Goal: Task Accomplishment & Management: Use online tool/utility

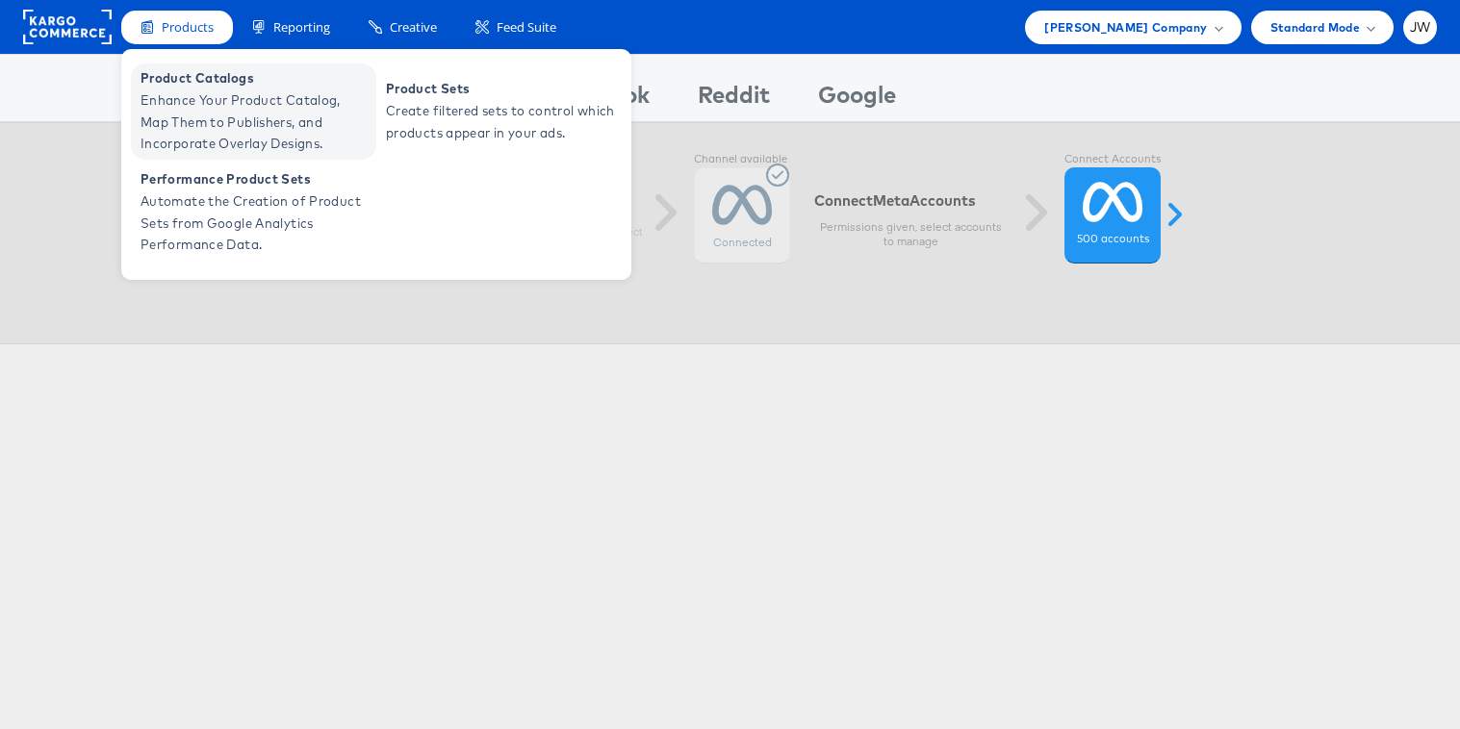
click at [194, 98] on span "Enhance Your Product Catalog, Map Them to Publishers, and Incorporate Overlay D…" at bounding box center [255, 121] width 231 height 65
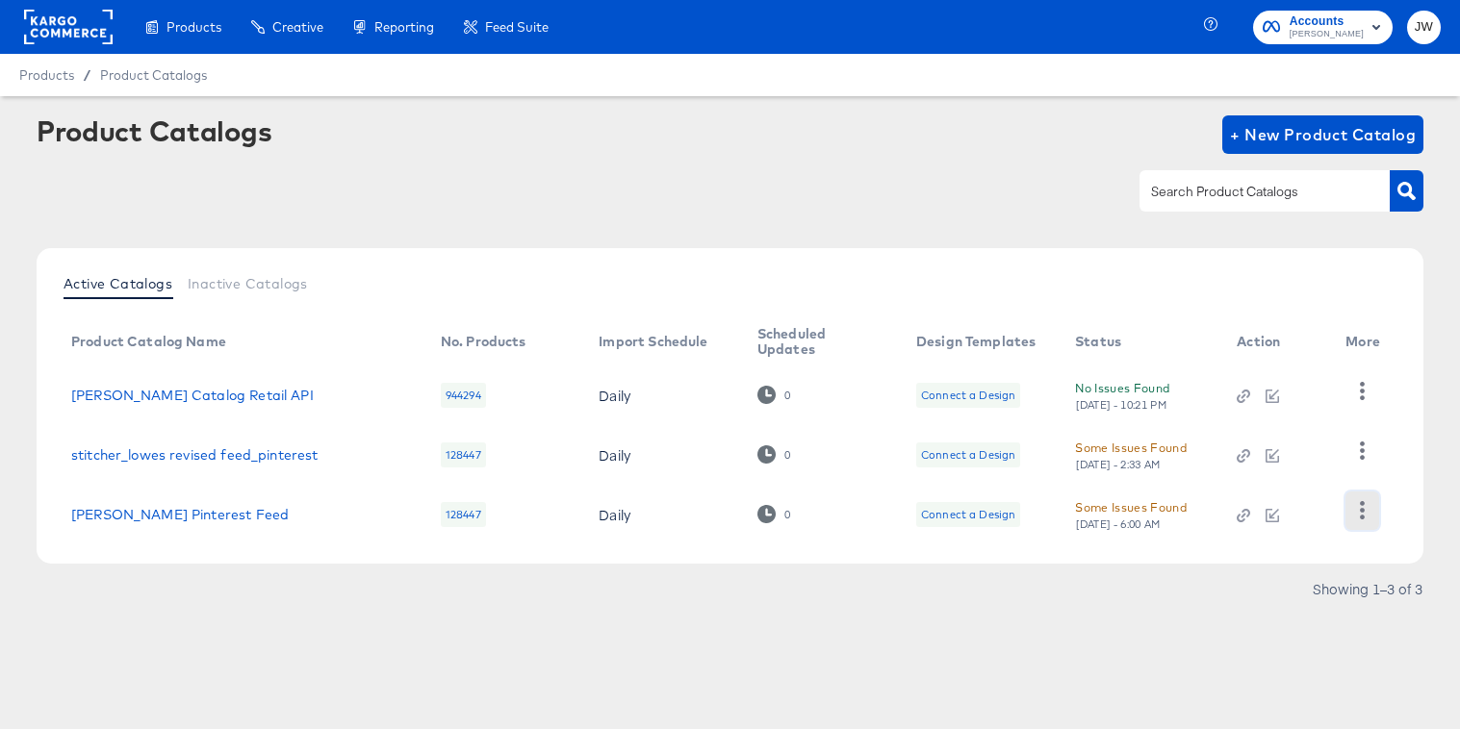
click at [1365, 518] on icon "button" at bounding box center [1362, 510] width 18 height 18
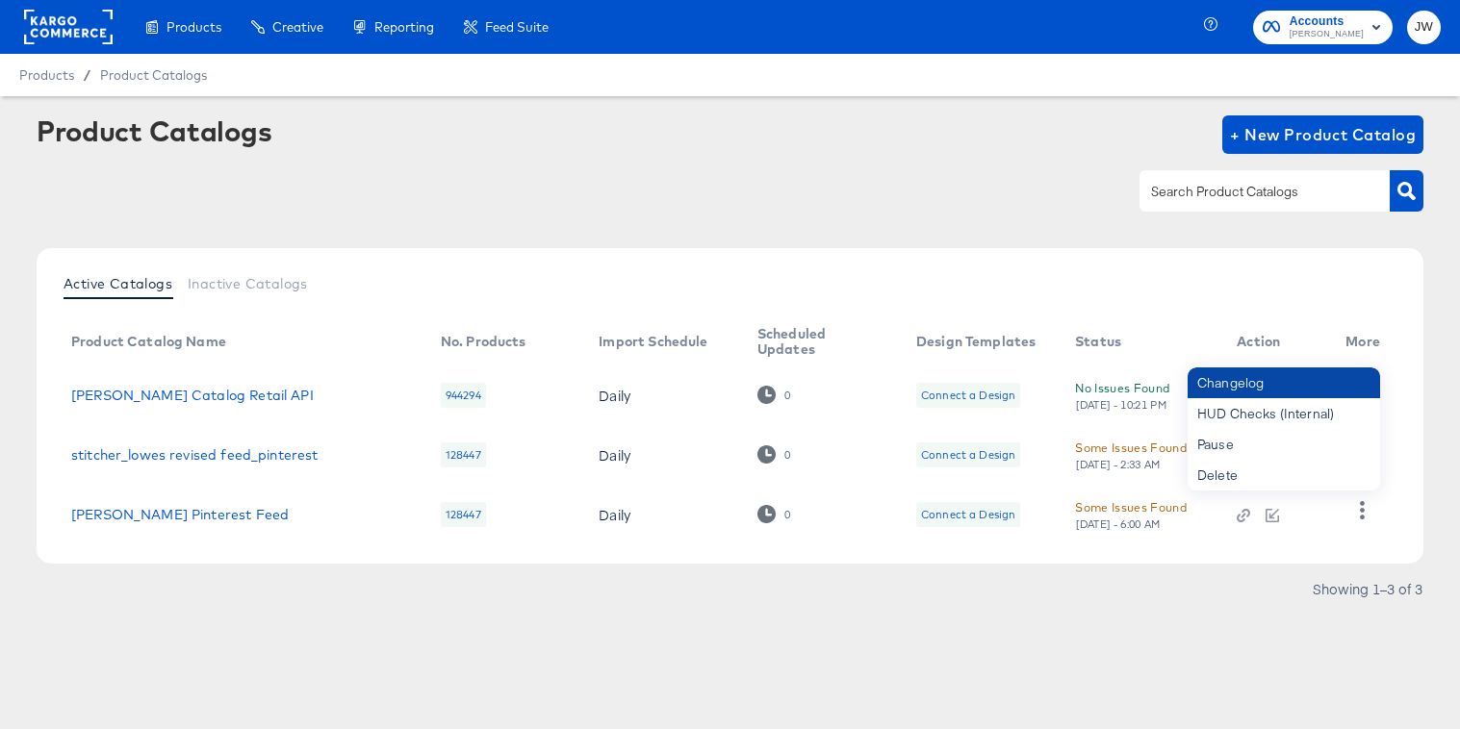
click at [1253, 387] on div "Changelog" at bounding box center [1283, 383] width 192 height 31
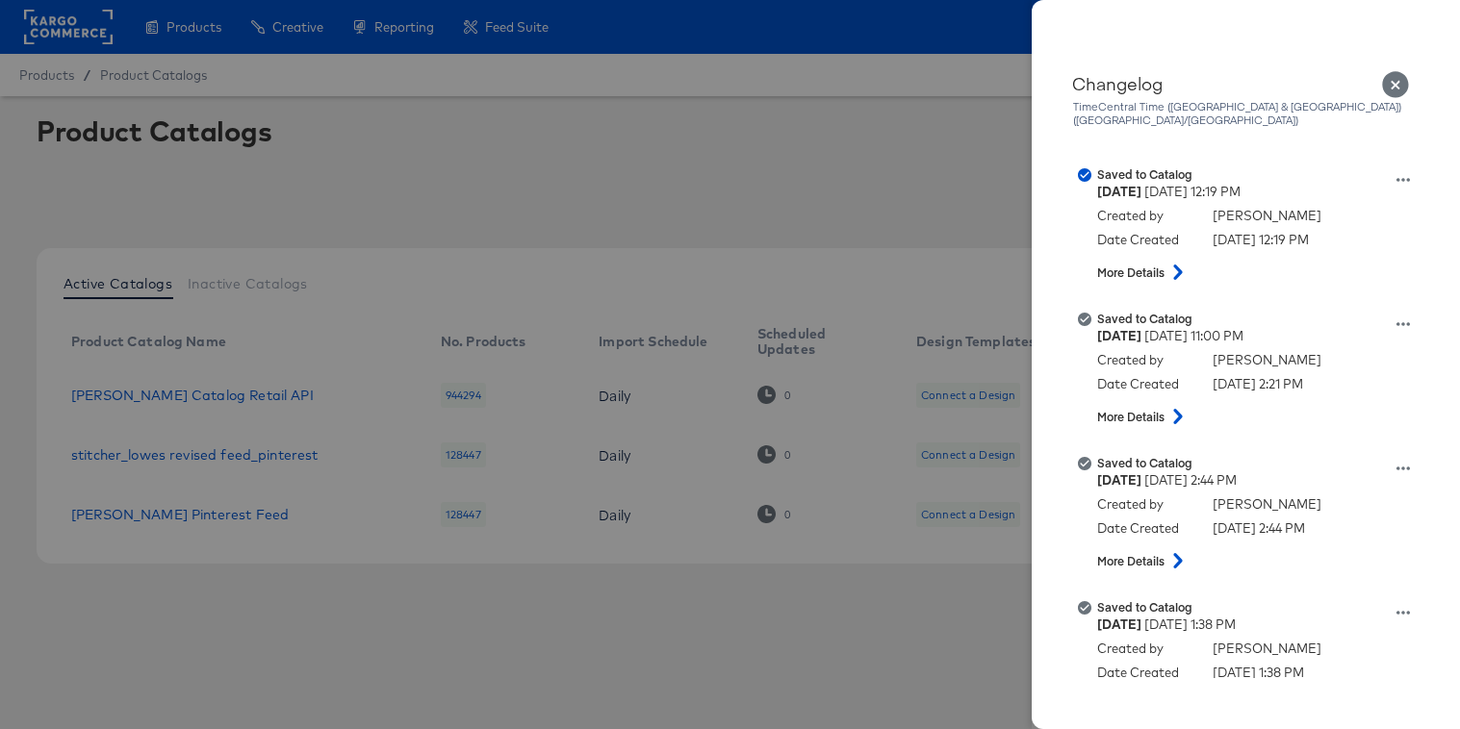
click at [809, 626] on div at bounding box center [730, 364] width 1460 height 729
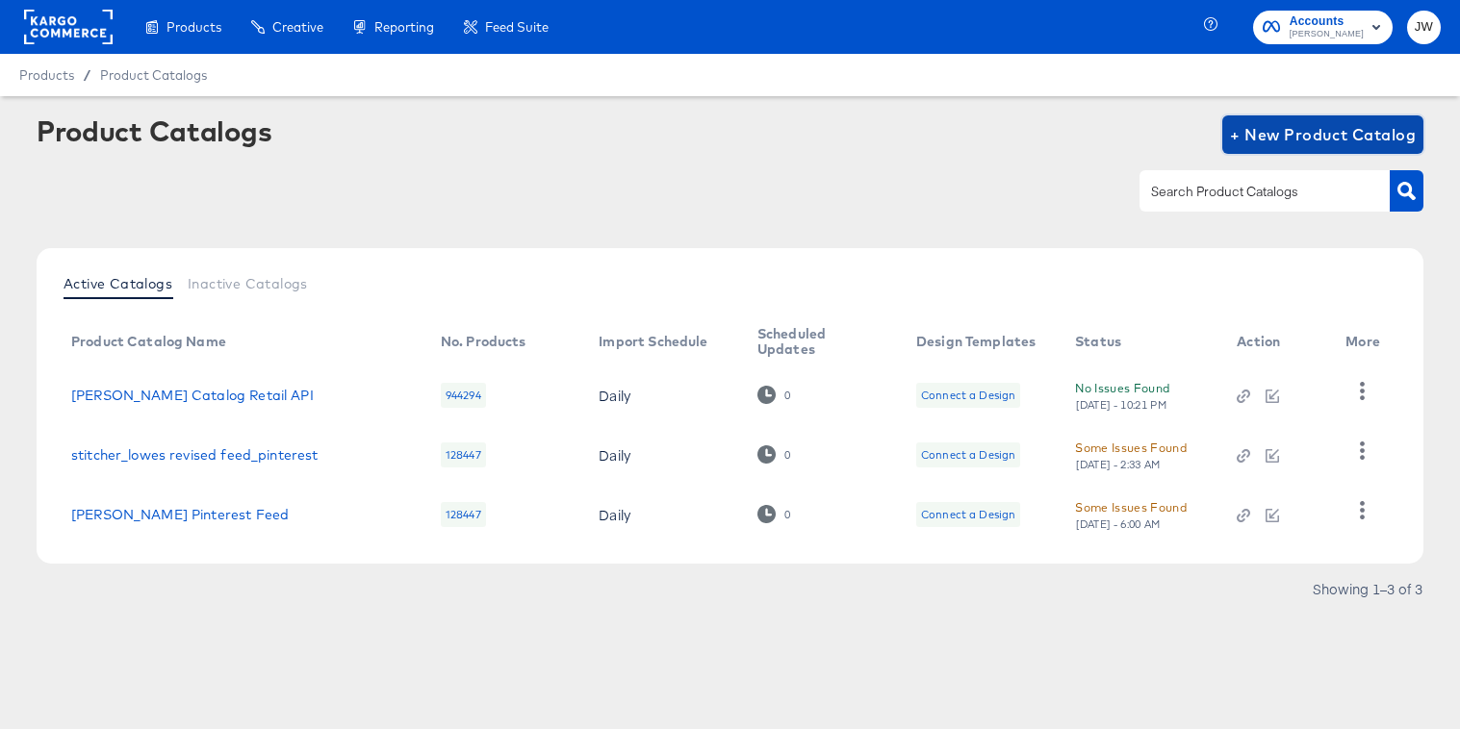
click at [1350, 129] on span "+ New Product Catalog" at bounding box center [1323, 134] width 186 height 27
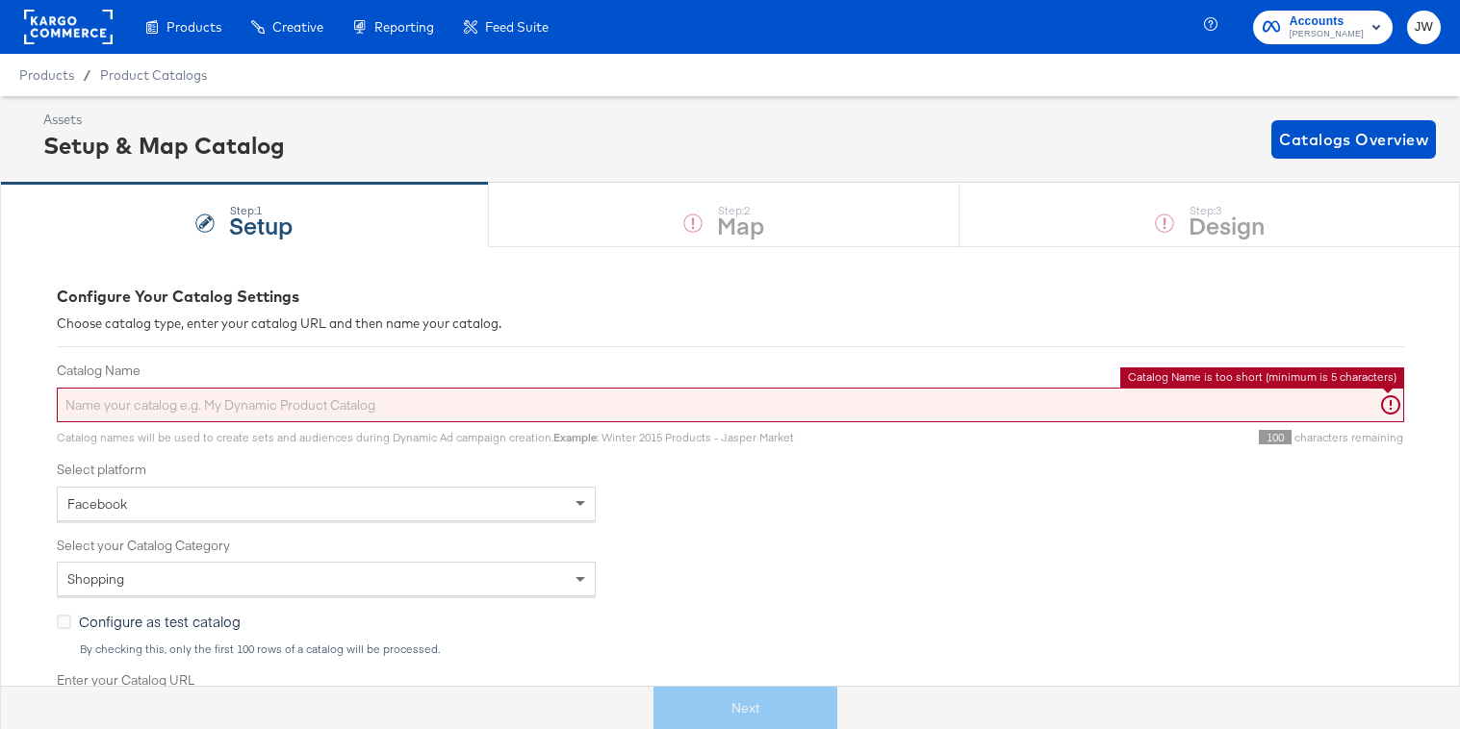
click at [456, 413] on input "Catalog Name" at bounding box center [730, 406] width 1347 height 36
type input "Me"
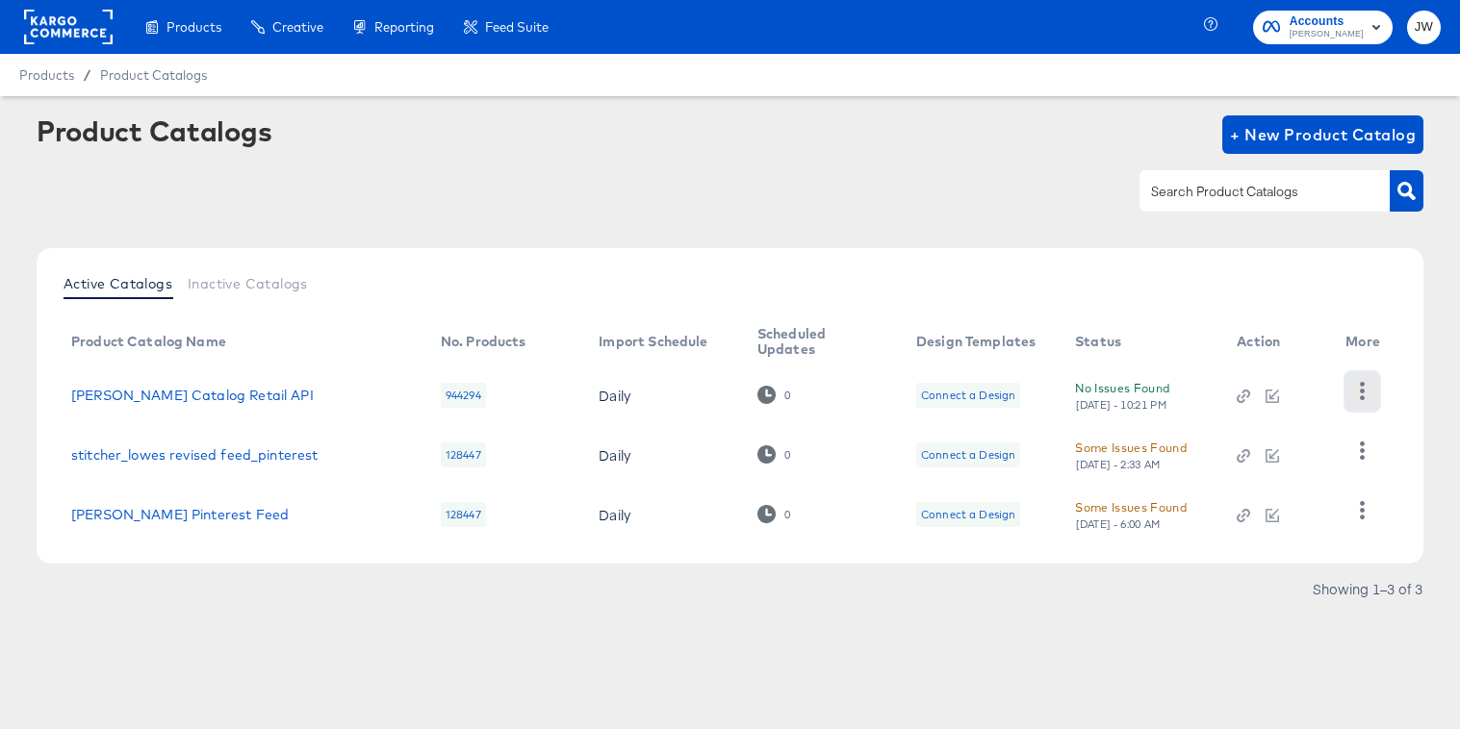
click at [1371, 386] on icon "button" at bounding box center [1362, 391] width 18 height 18
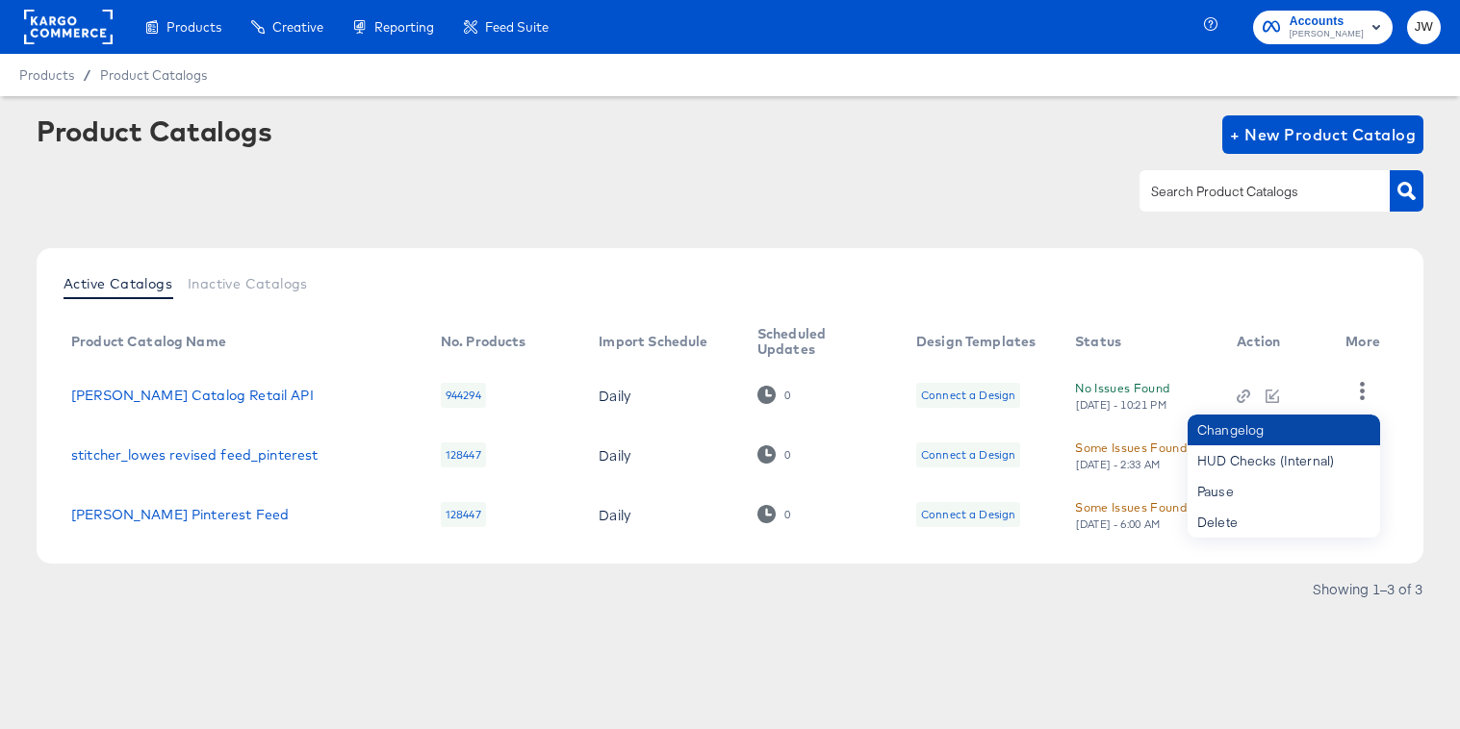
click at [1310, 435] on div "Changelog" at bounding box center [1283, 430] width 192 height 31
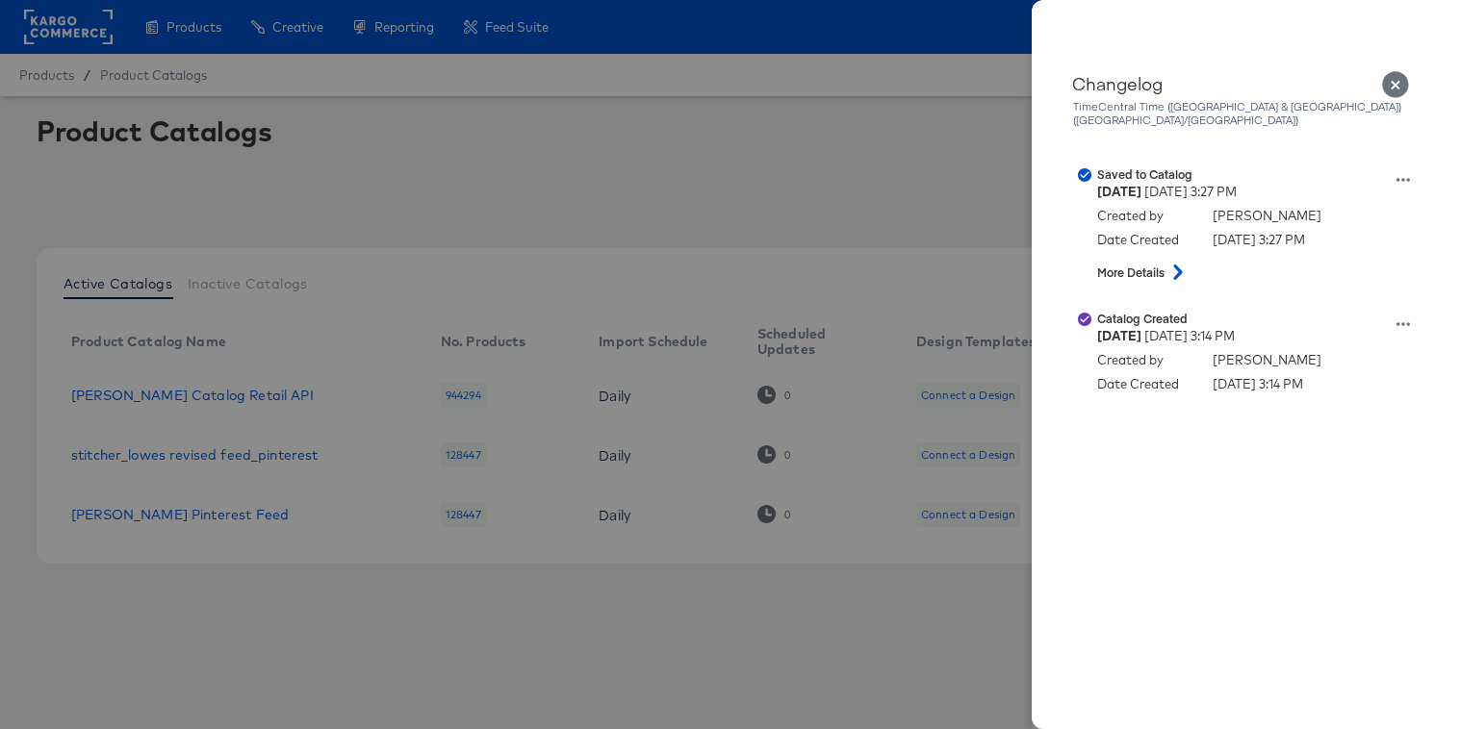
click at [534, 213] on div at bounding box center [730, 364] width 1460 height 729
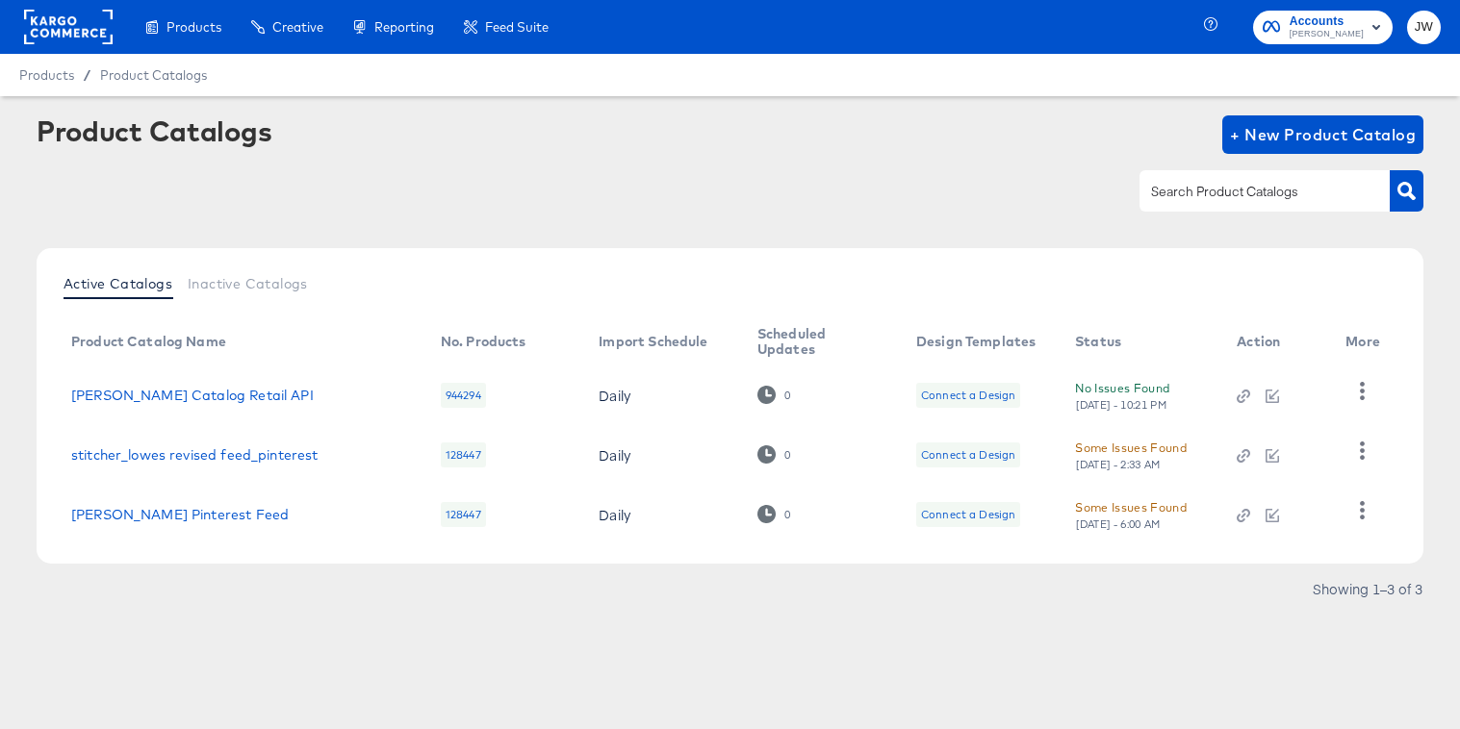
click at [125, 379] on td "[PERSON_NAME] Catalog Retail API" at bounding box center [240, 396] width 369 height 60
click at [125, 394] on link "[PERSON_NAME] Catalog Retail API" at bounding box center [192, 395] width 242 height 15
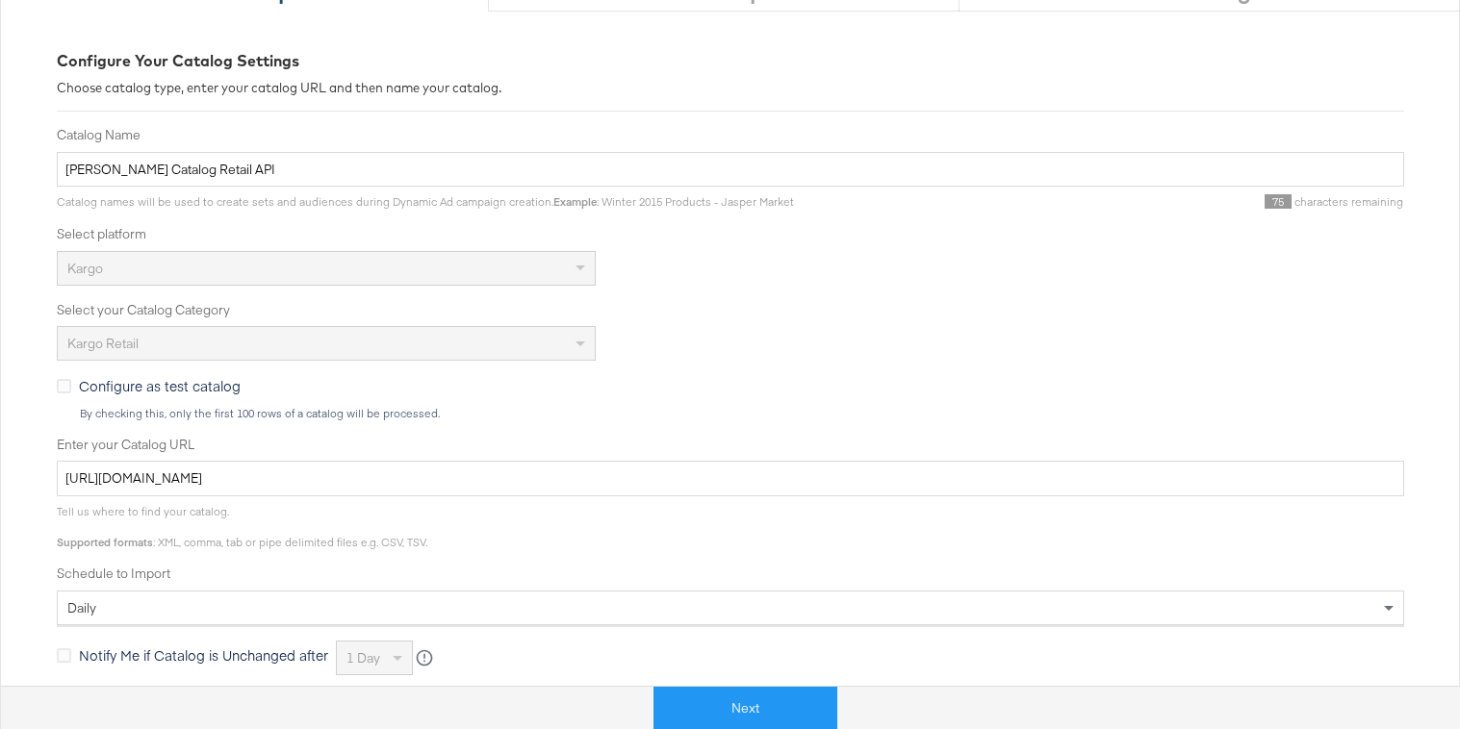
scroll to position [287, 0]
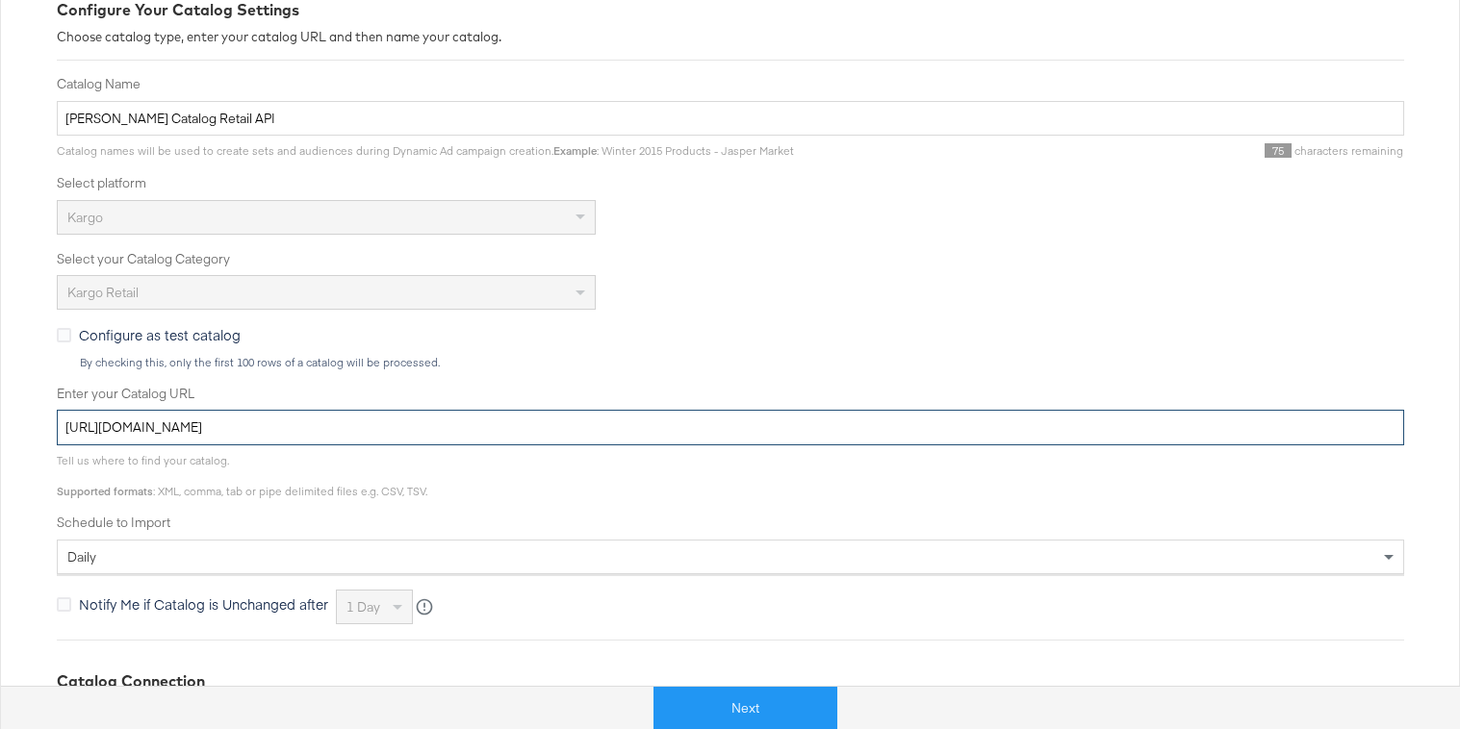
click at [309, 432] on input "[URL][DOMAIN_NAME]" at bounding box center [730, 428] width 1347 height 36
paste input "80"
type input "[URL][DOMAIN_NAME]"
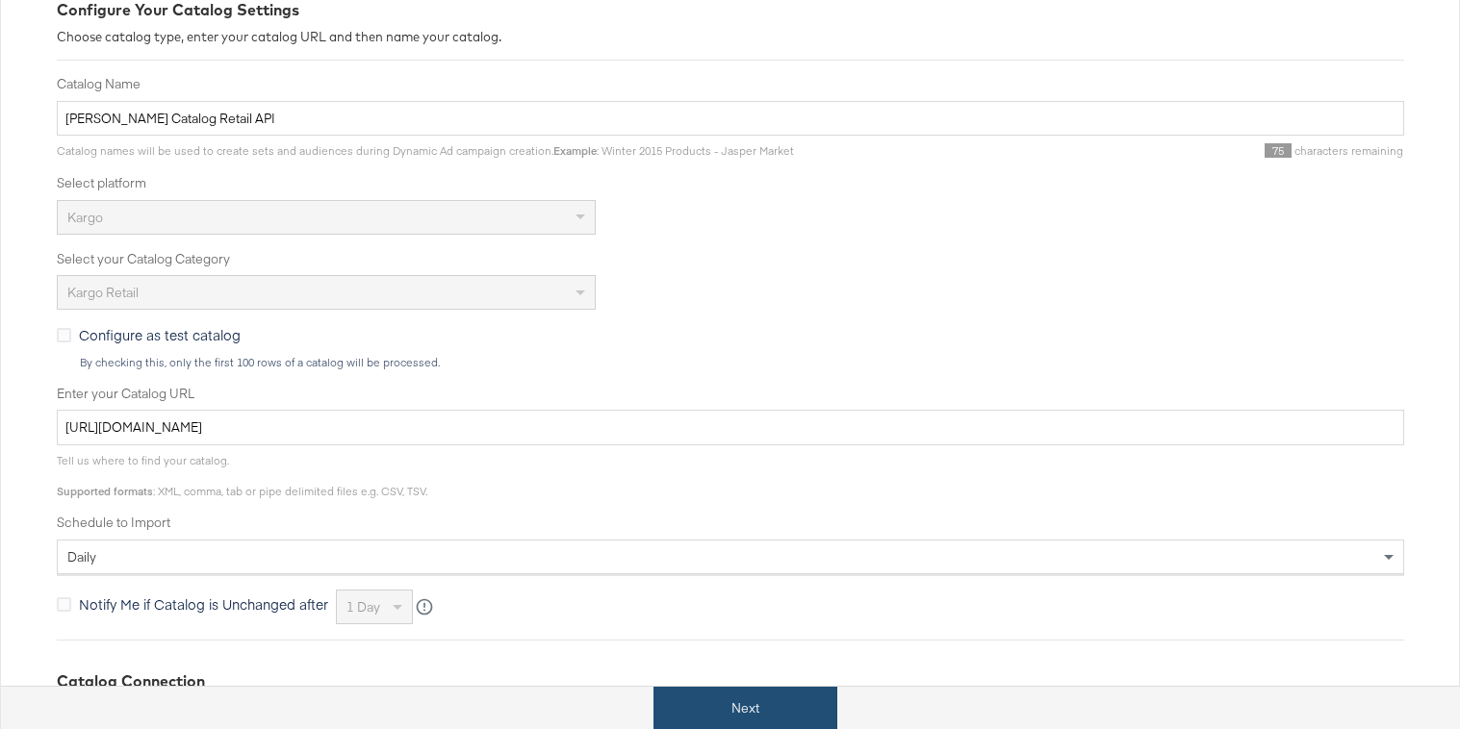
click at [715, 704] on button "Next" at bounding box center [745, 708] width 184 height 43
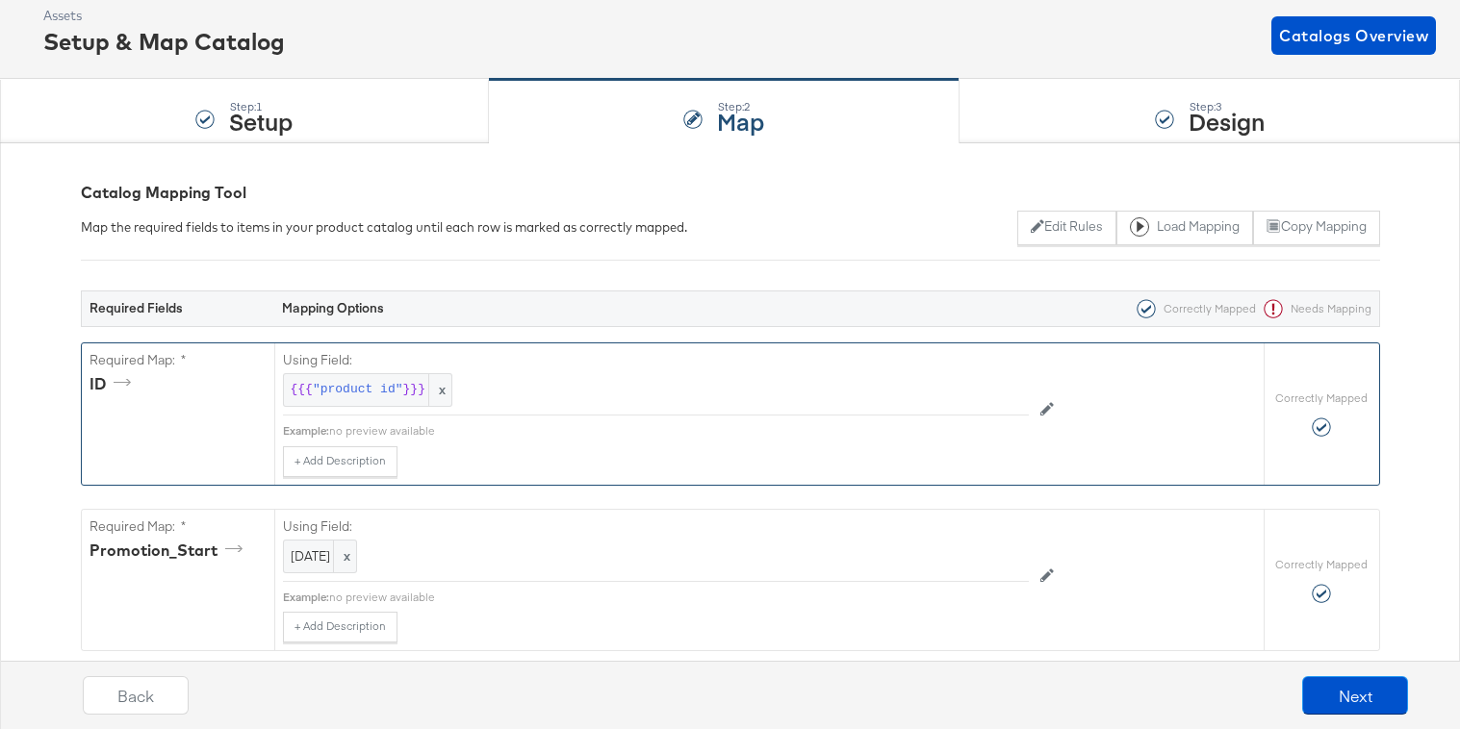
scroll to position [209, 0]
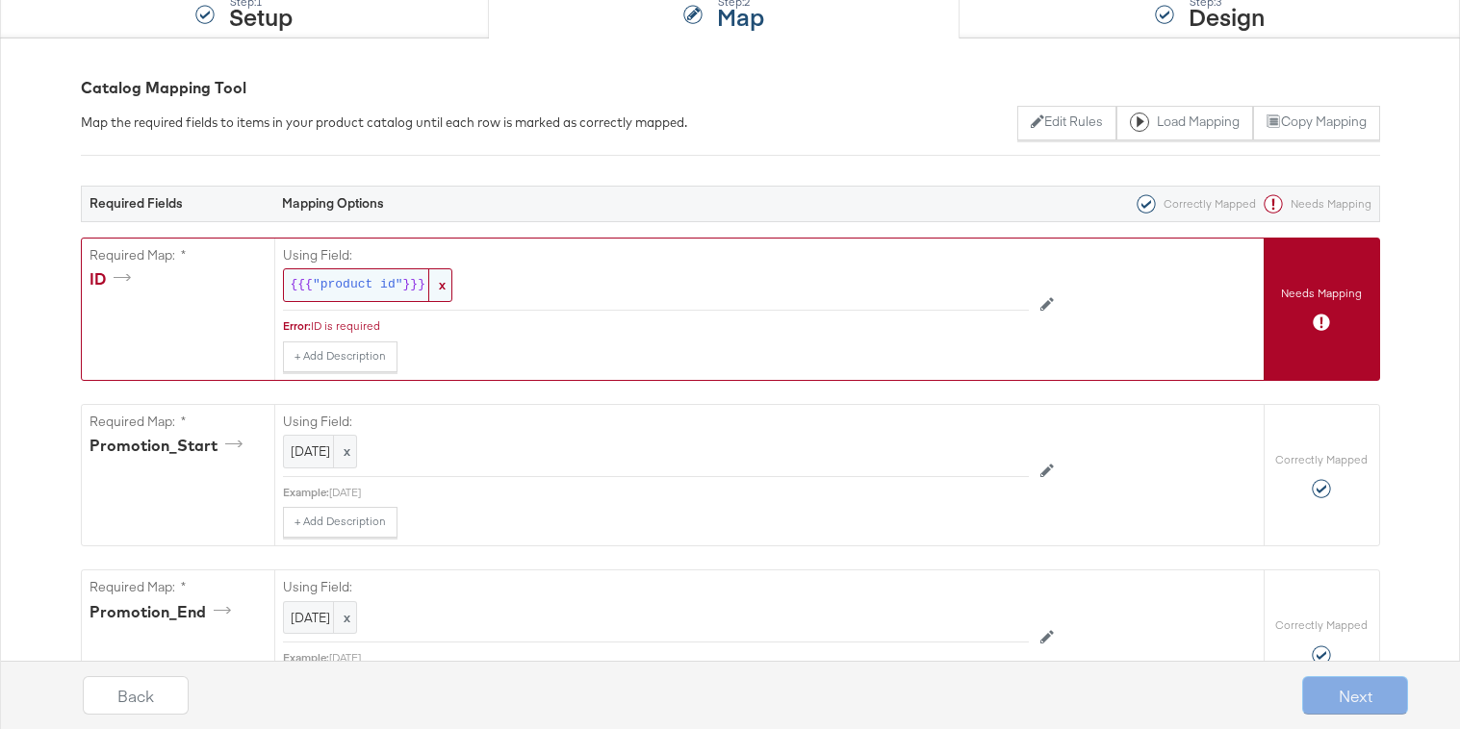
click at [324, 283] on span ""product id"" at bounding box center [358, 285] width 90 height 18
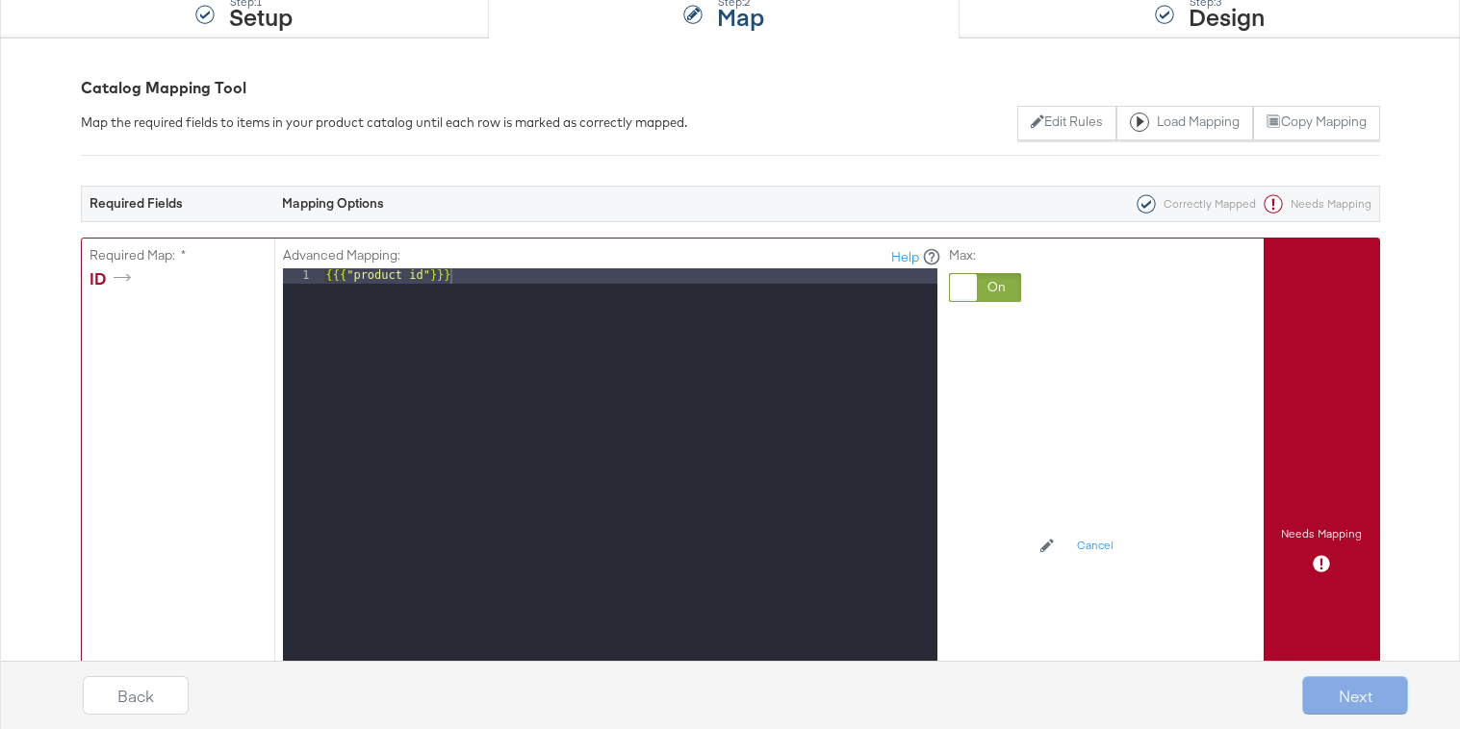
click at [1006, 287] on div at bounding box center [985, 287] width 72 height 29
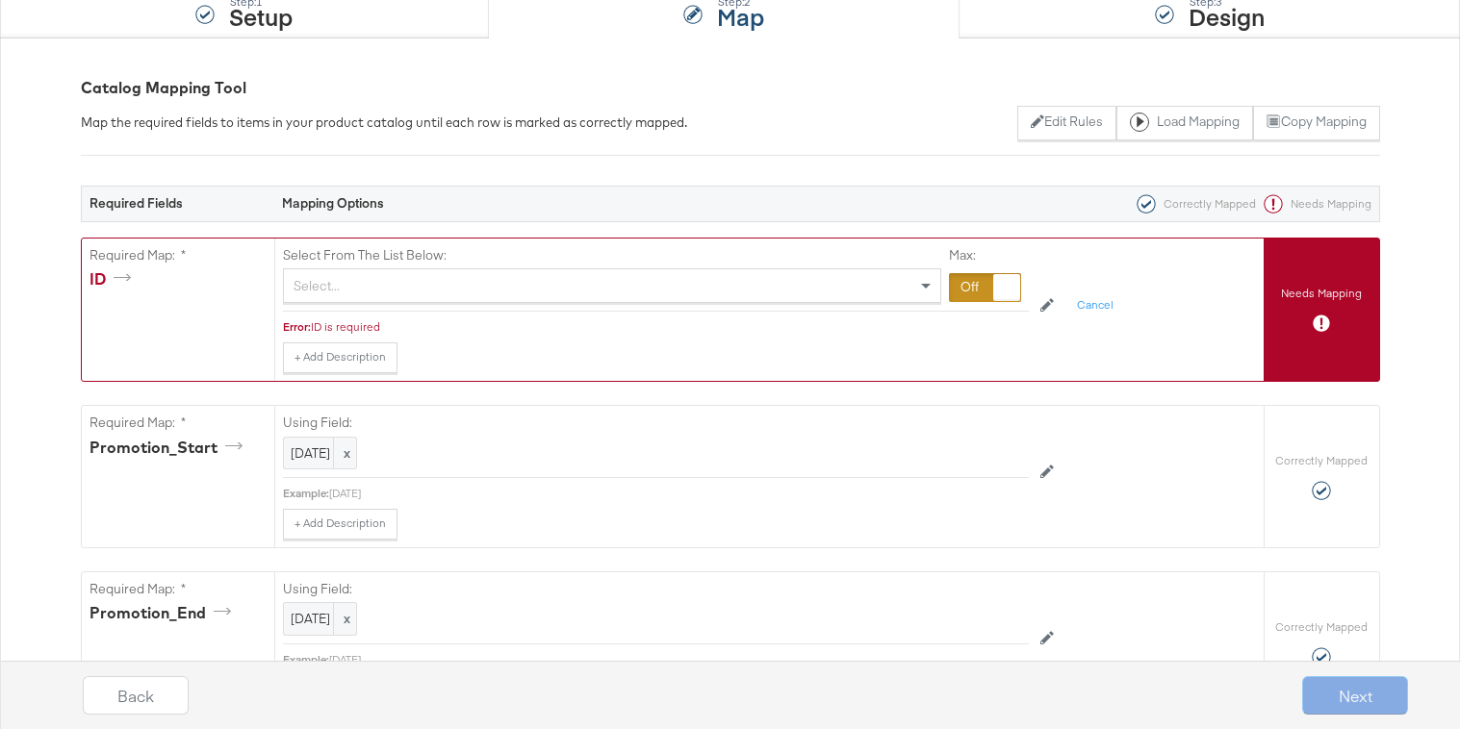
click at [595, 282] on div "Select..." at bounding box center [612, 285] width 656 height 33
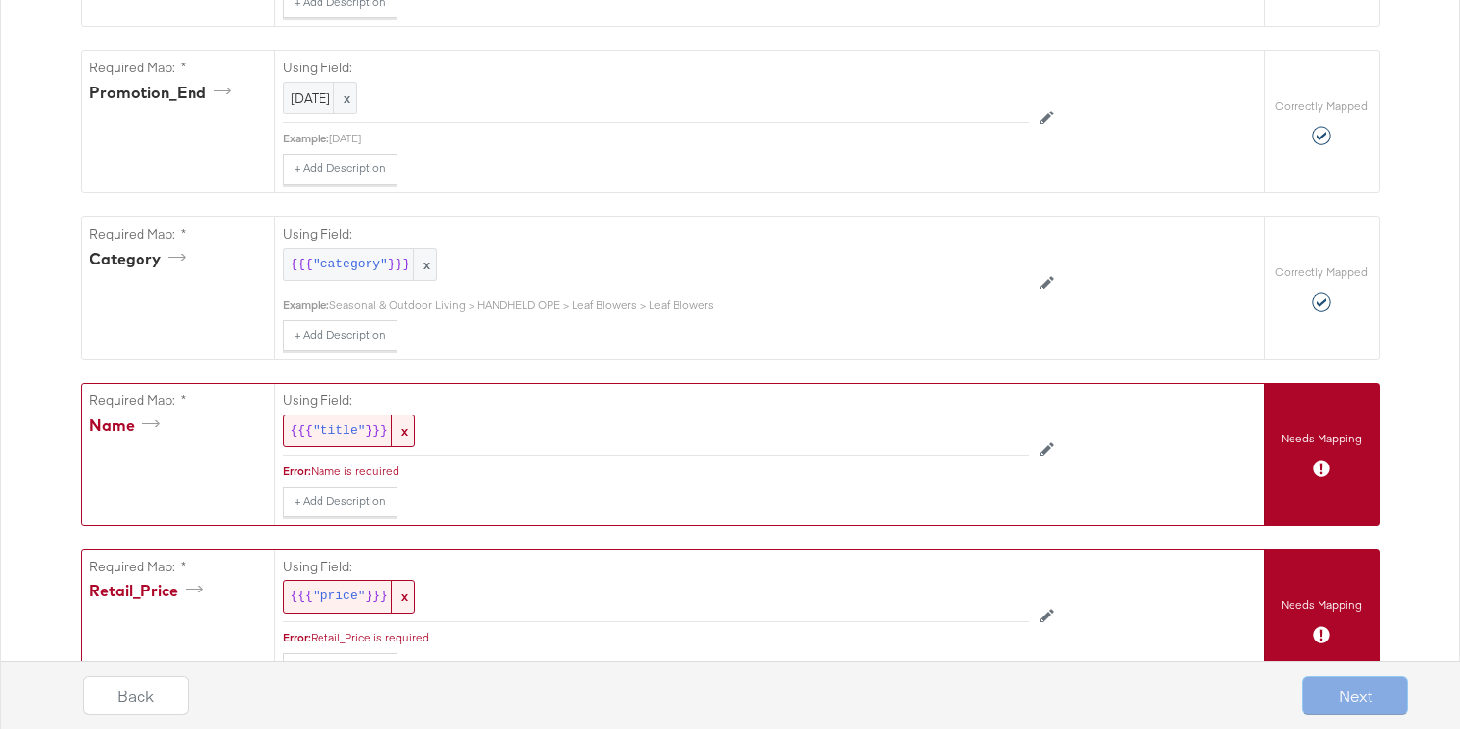
scroll to position [832, 0]
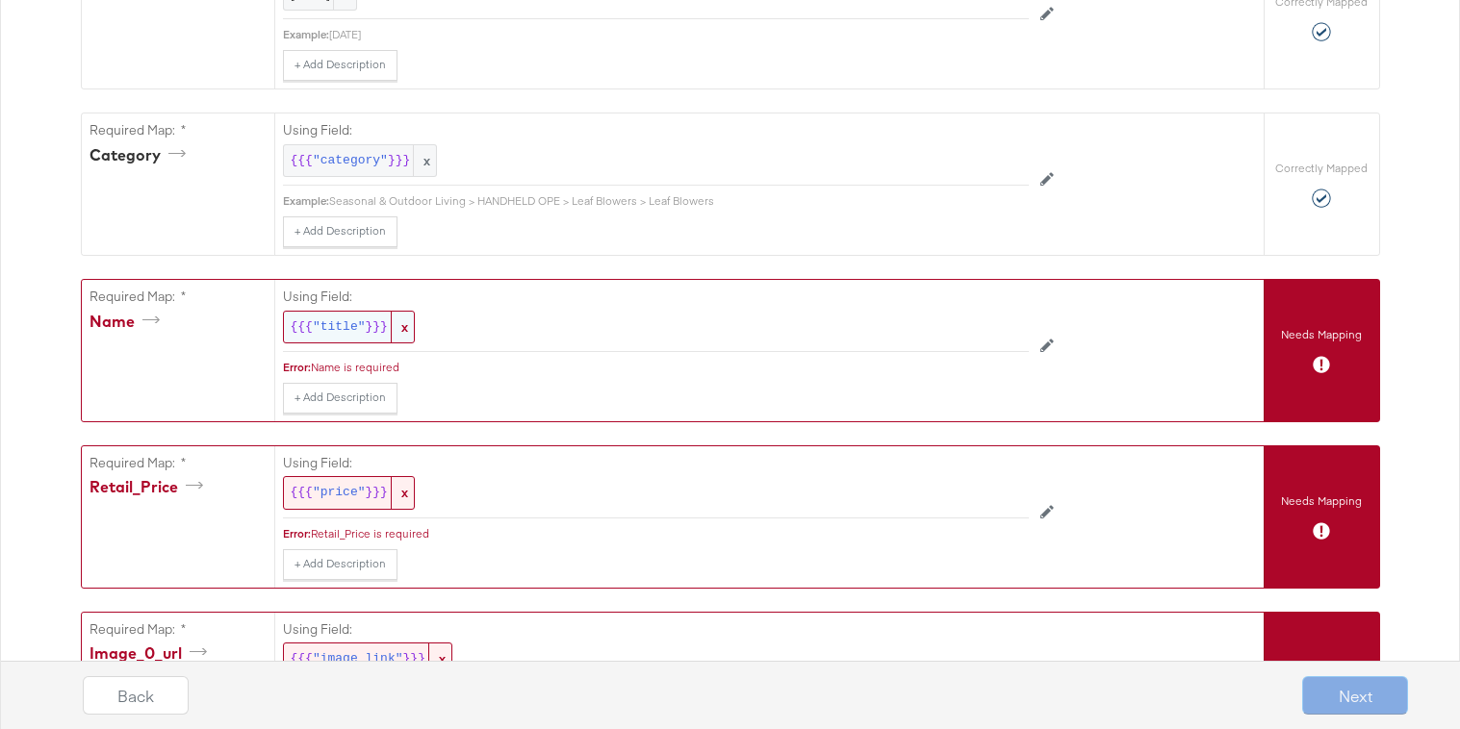
click at [322, 335] on span ""title"" at bounding box center [339, 327] width 53 height 18
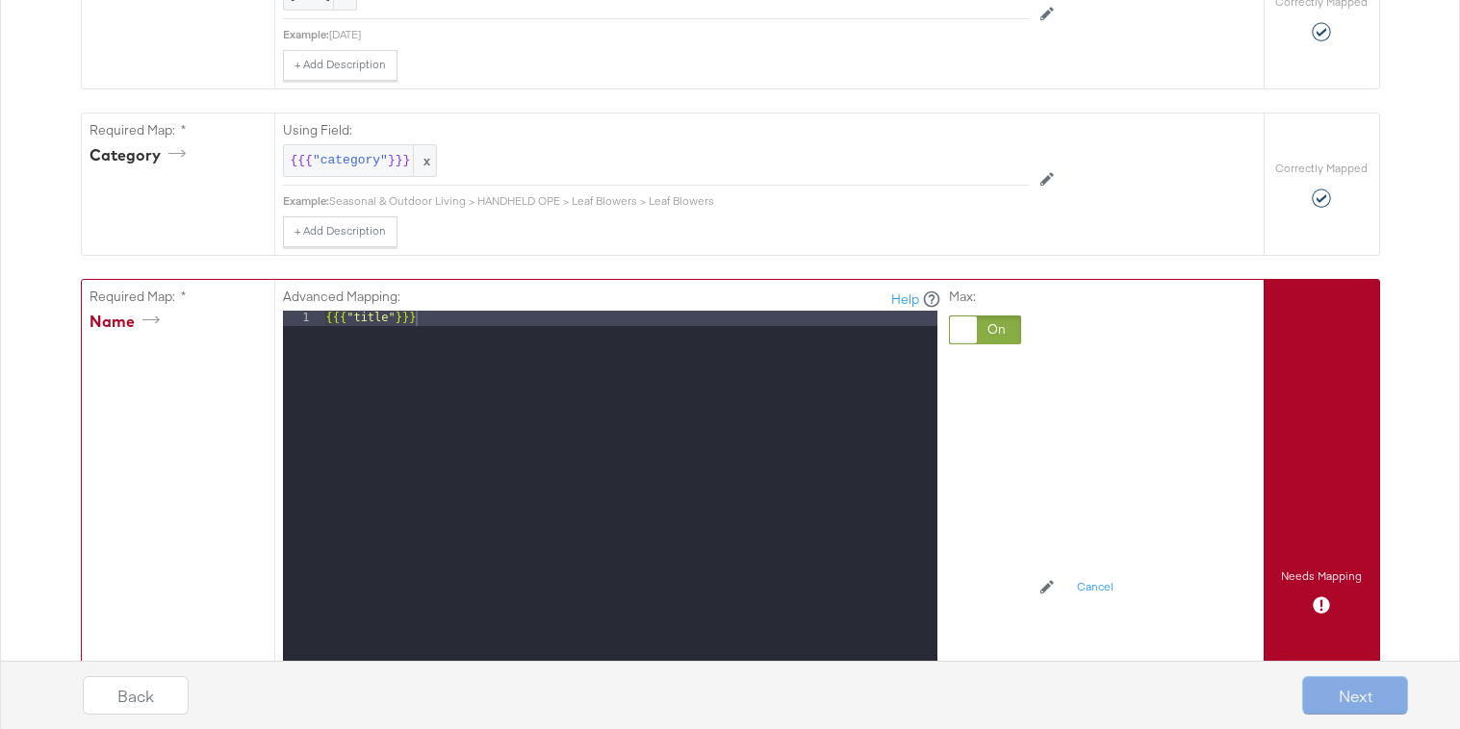
click at [994, 339] on div at bounding box center [985, 330] width 72 height 29
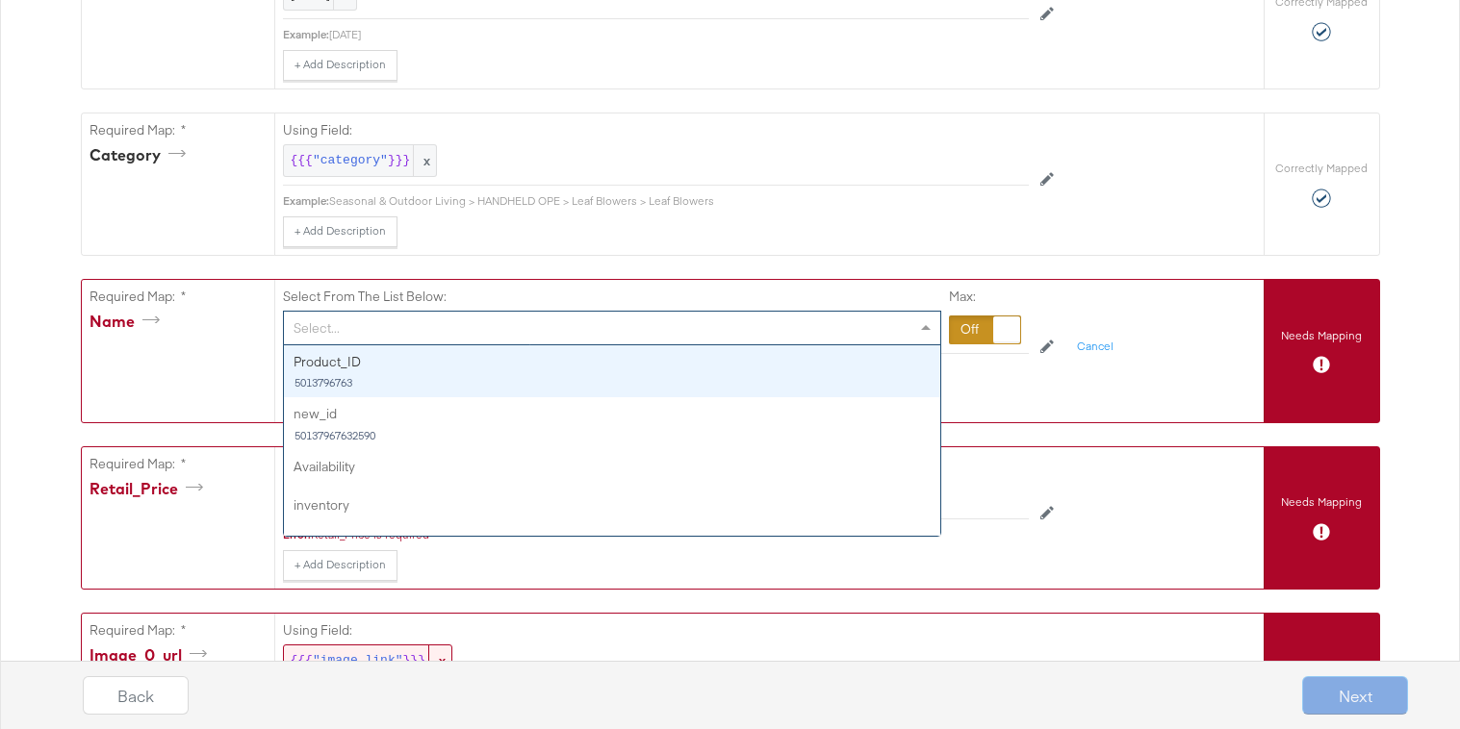
click at [815, 339] on div "Select..." at bounding box center [612, 328] width 656 height 33
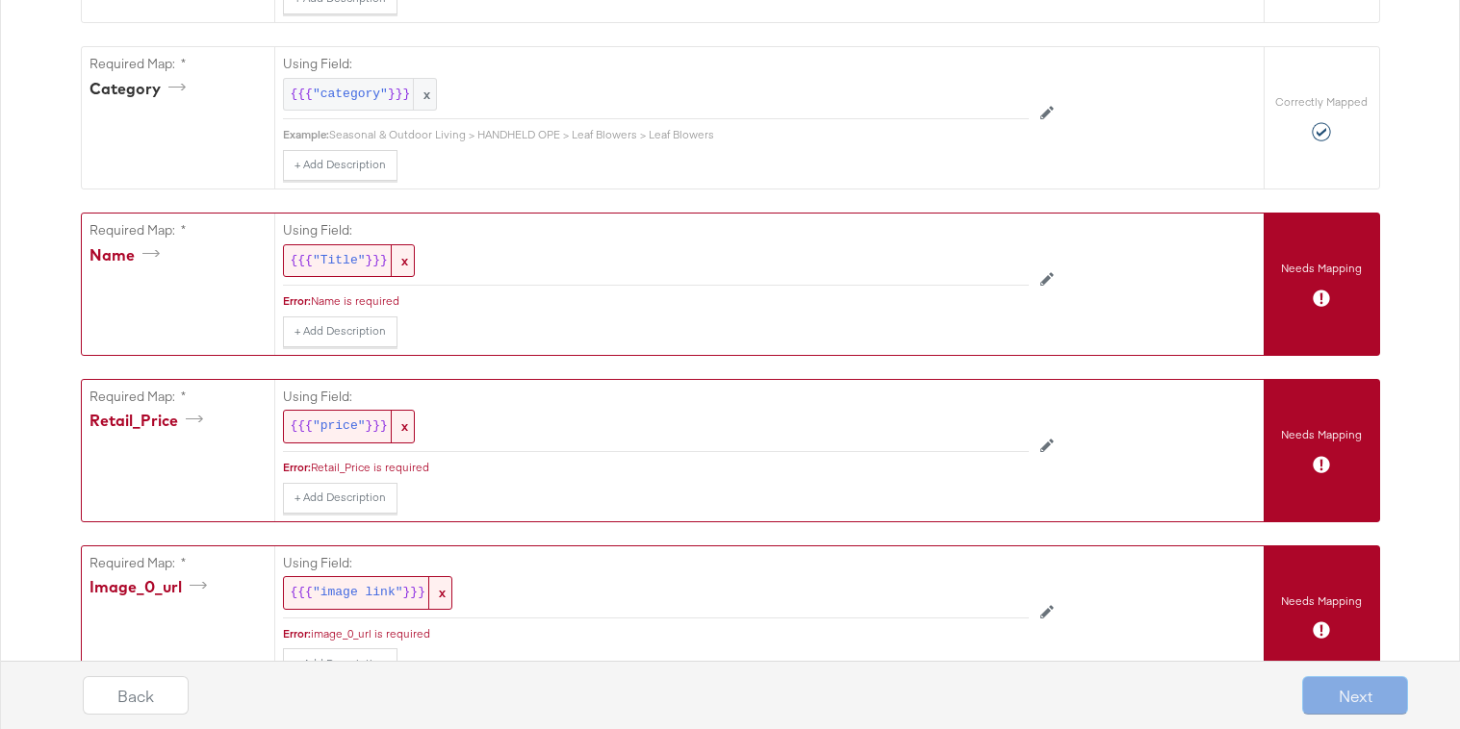
scroll to position [935, 0]
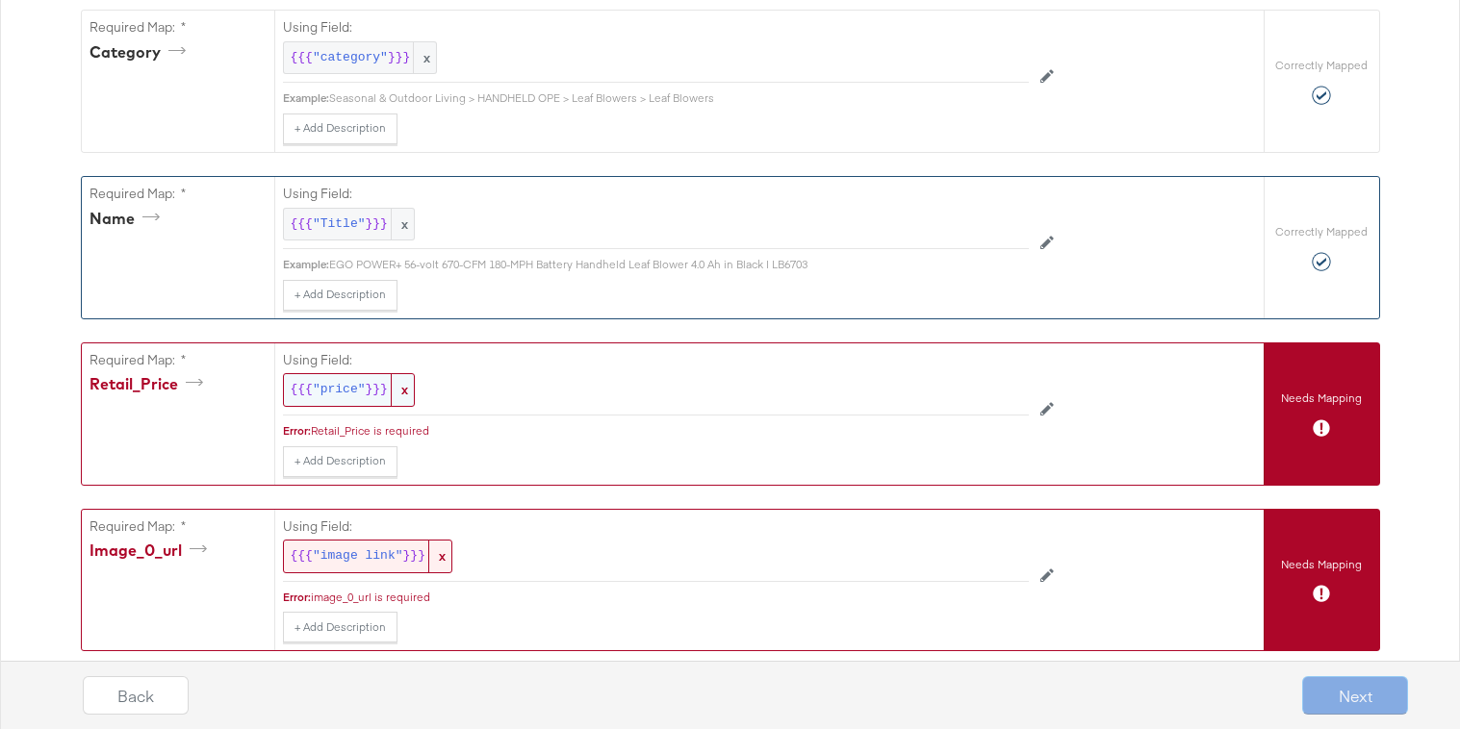
click at [328, 397] on span ""price"" at bounding box center [339, 390] width 53 height 18
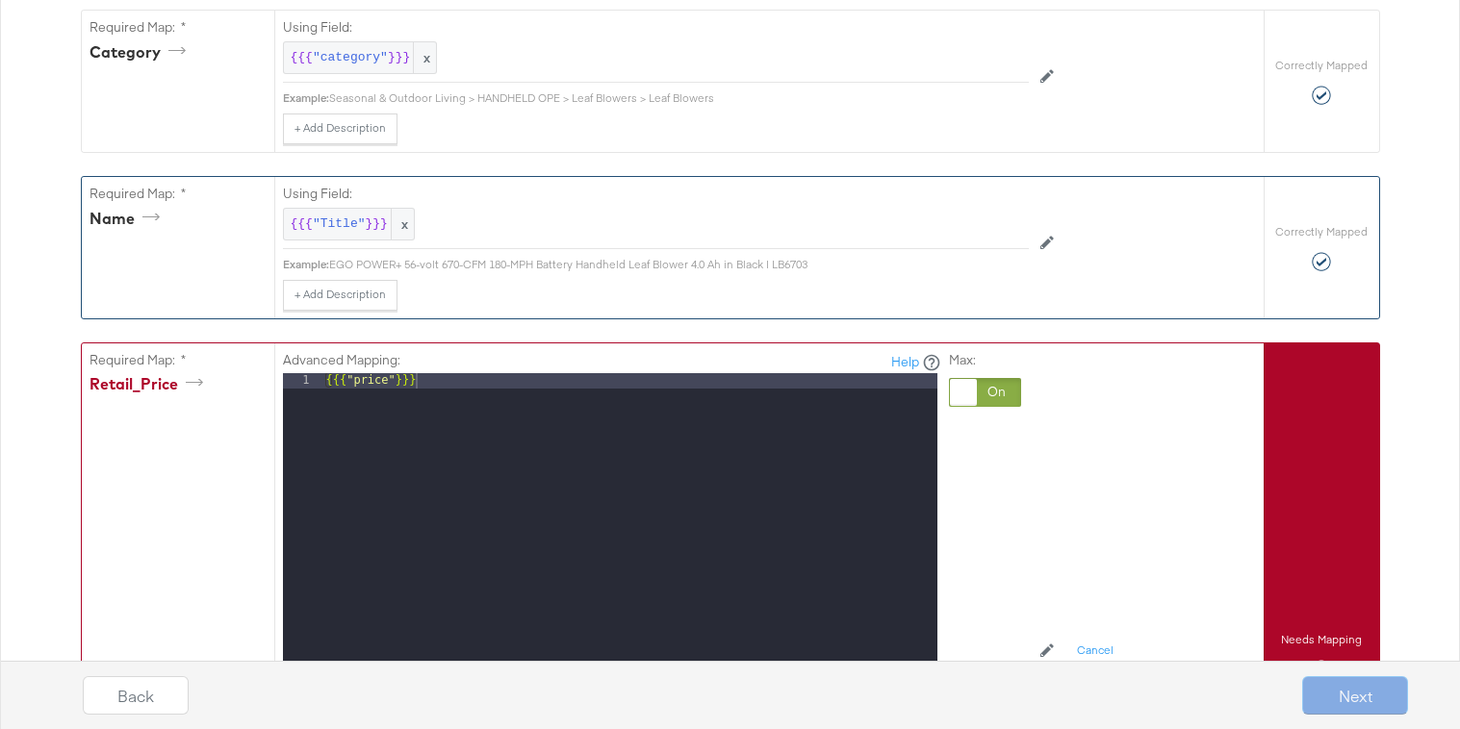
click at [972, 387] on div at bounding box center [963, 392] width 27 height 27
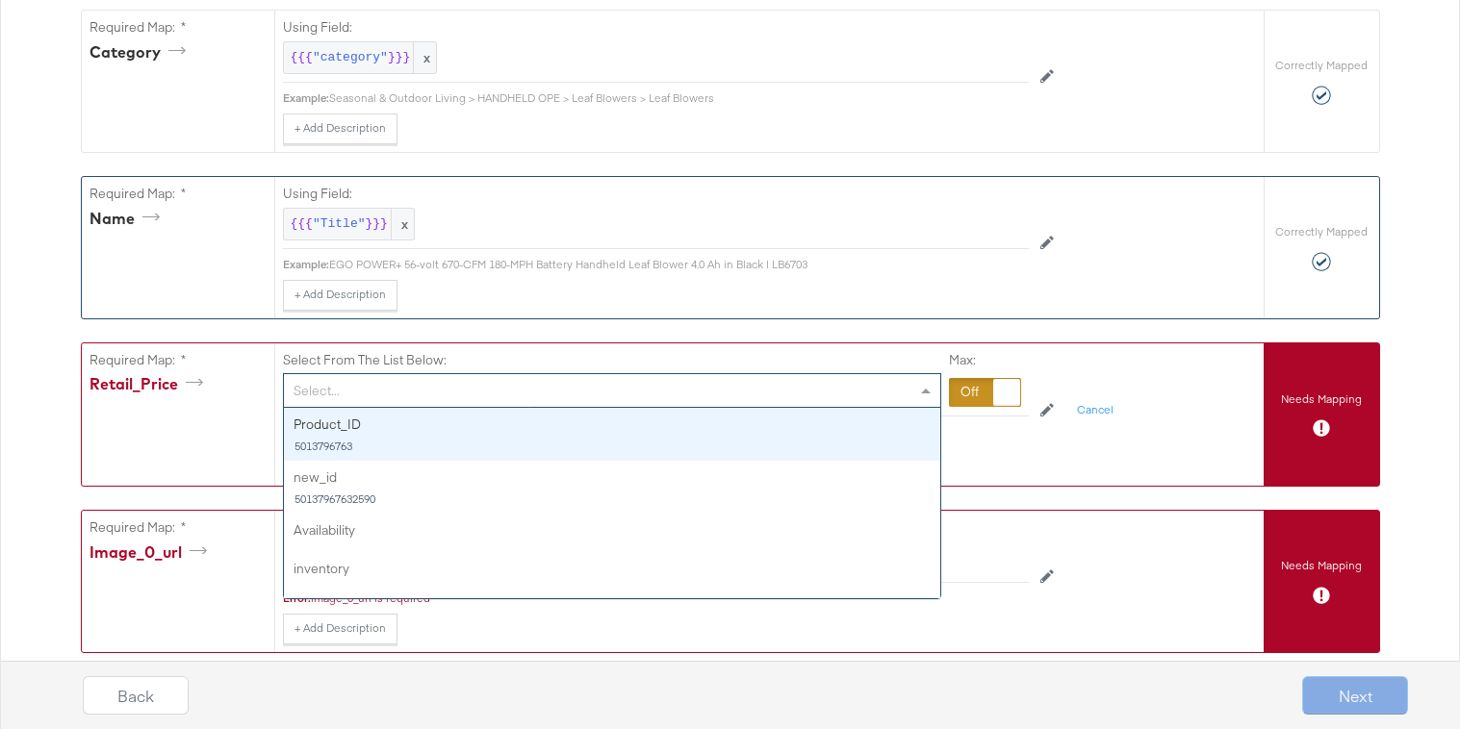
click at [731, 389] on div "Select..." at bounding box center [612, 390] width 656 height 33
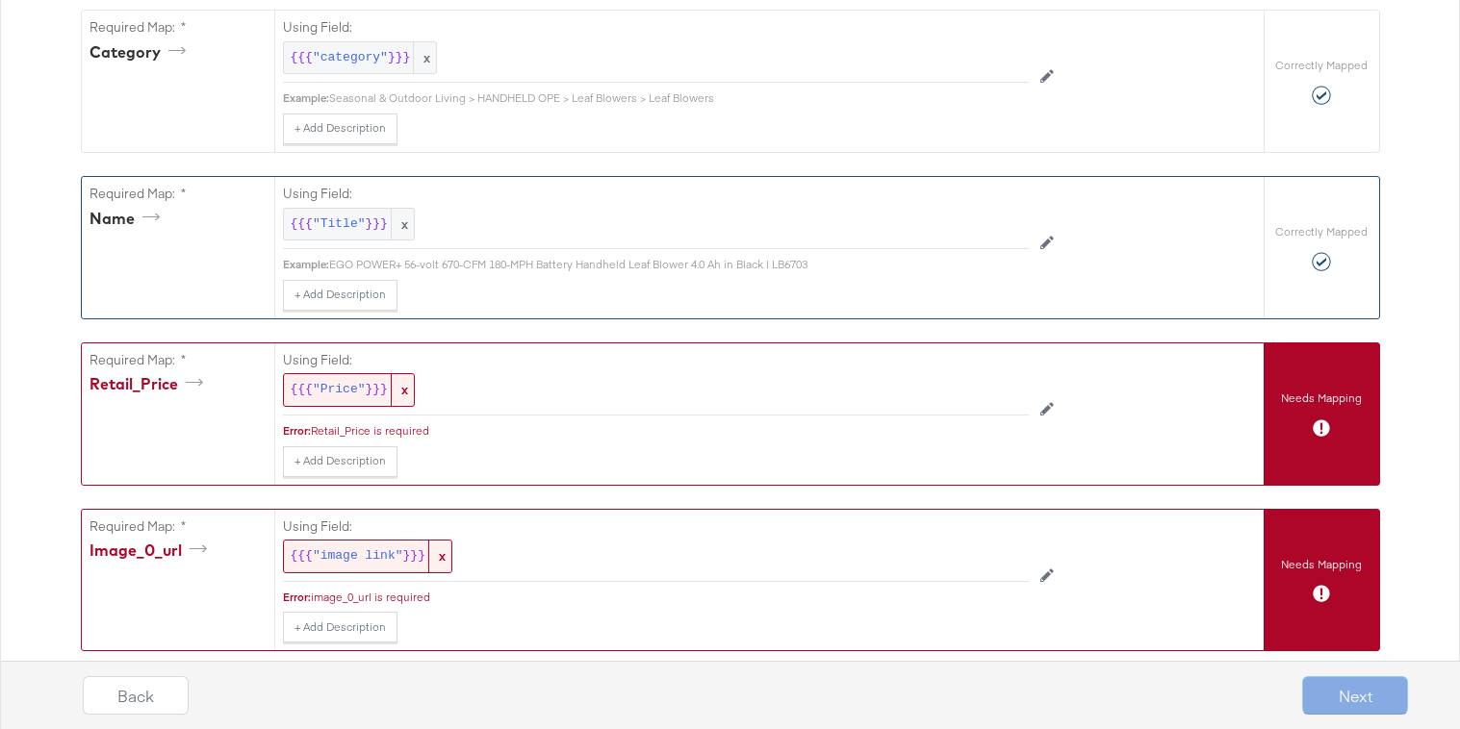
scroll to position [1009, 0]
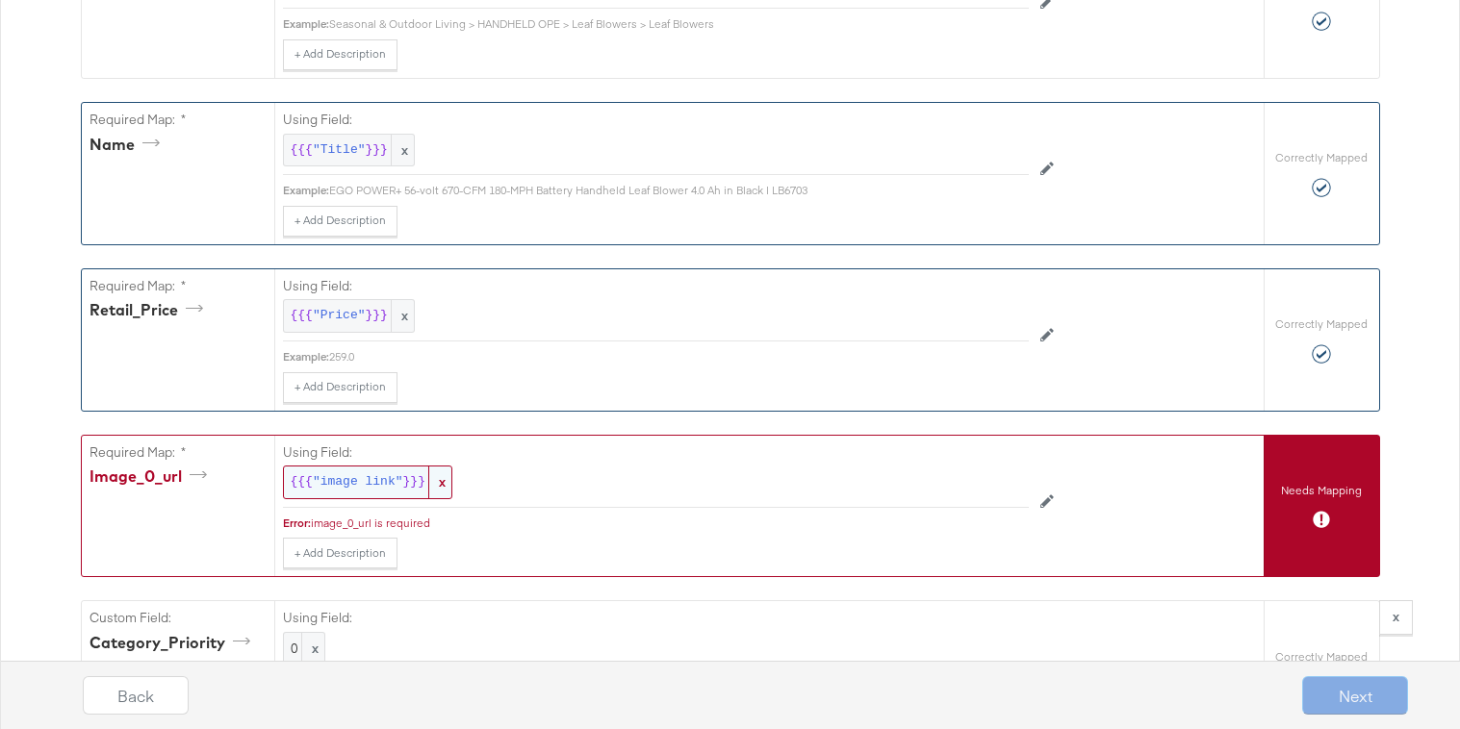
click at [408, 471] on div "{{{ "image link" }}} x" at bounding box center [367, 483] width 169 height 34
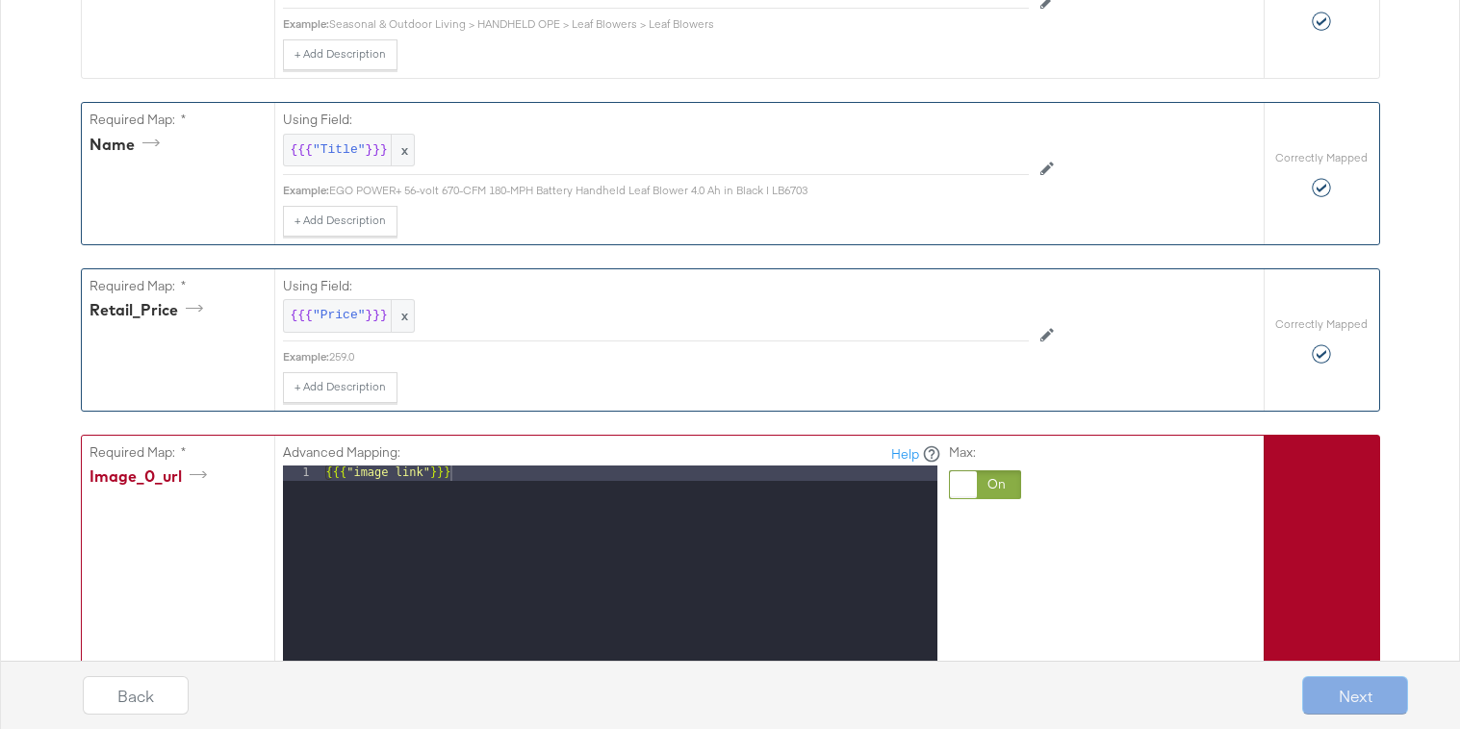
click at [953, 489] on div at bounding box center [963, 484] width 27 height 27
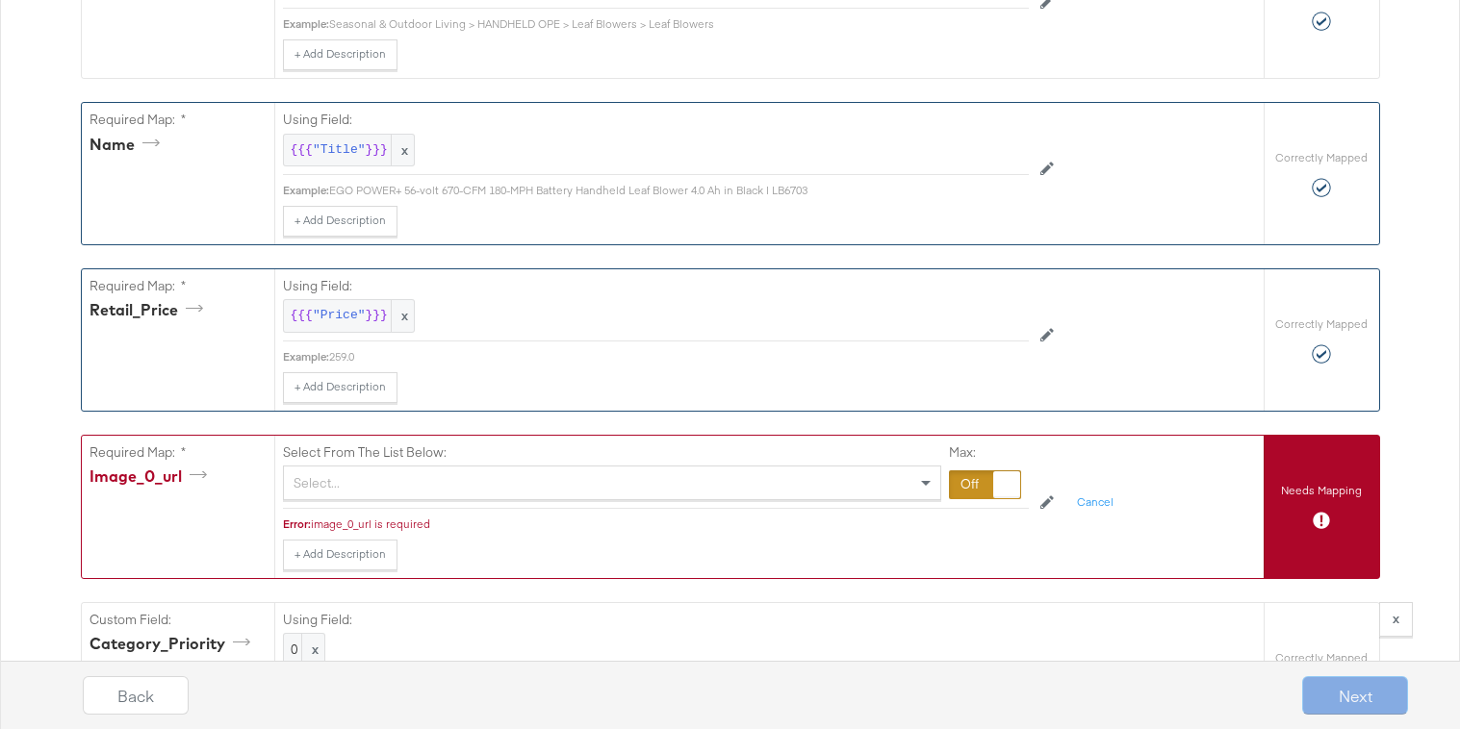
click at [838, 503] on div "Select From The List Below: Select... Max:" at bounding box center [656, 473] width 746 height 74
click at [721, 488] on div "Select..." at bounding box center [612, 483] width 656 height 33
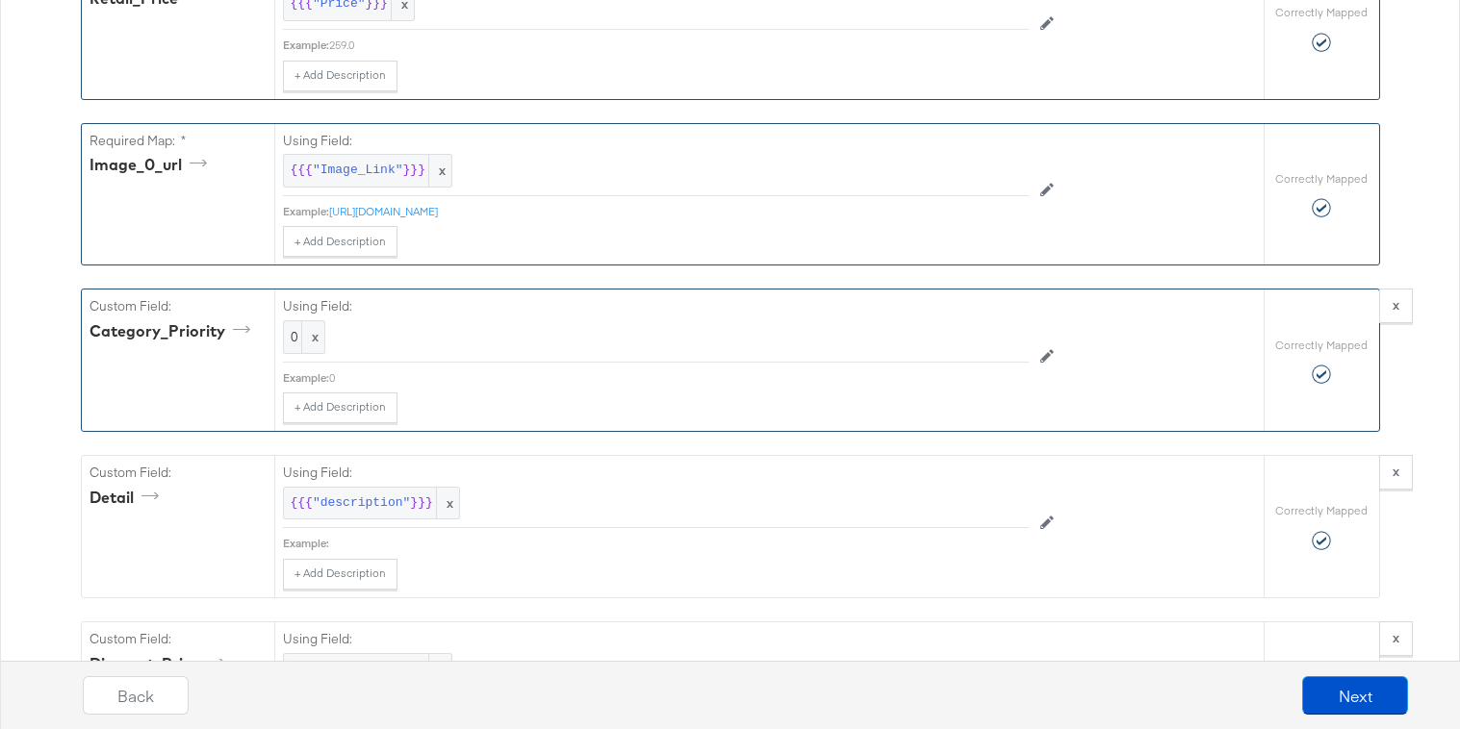
scroll to position [1336, 0]
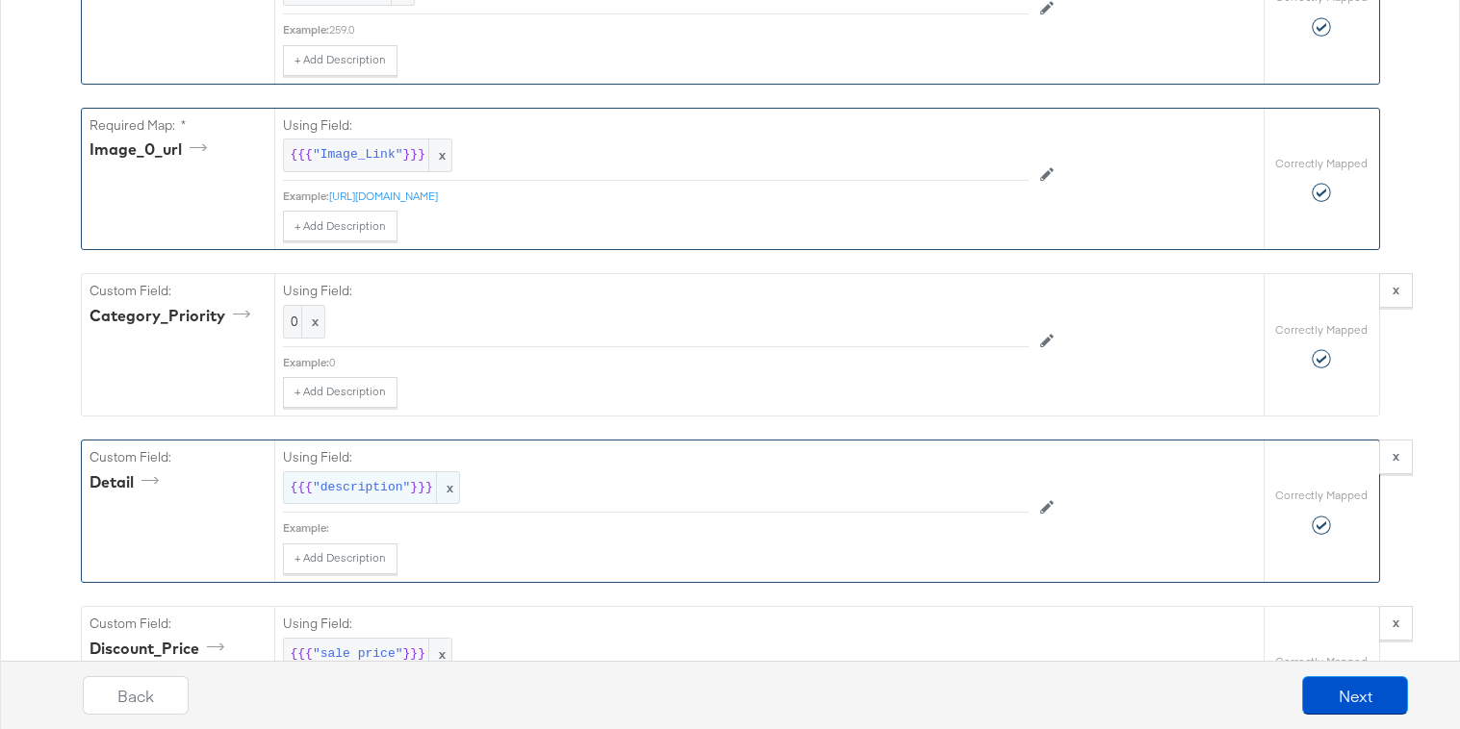
click at [415, 498] on div "{{{ "description" }}} x" at bounding box center [371, 488] width 177 height 34
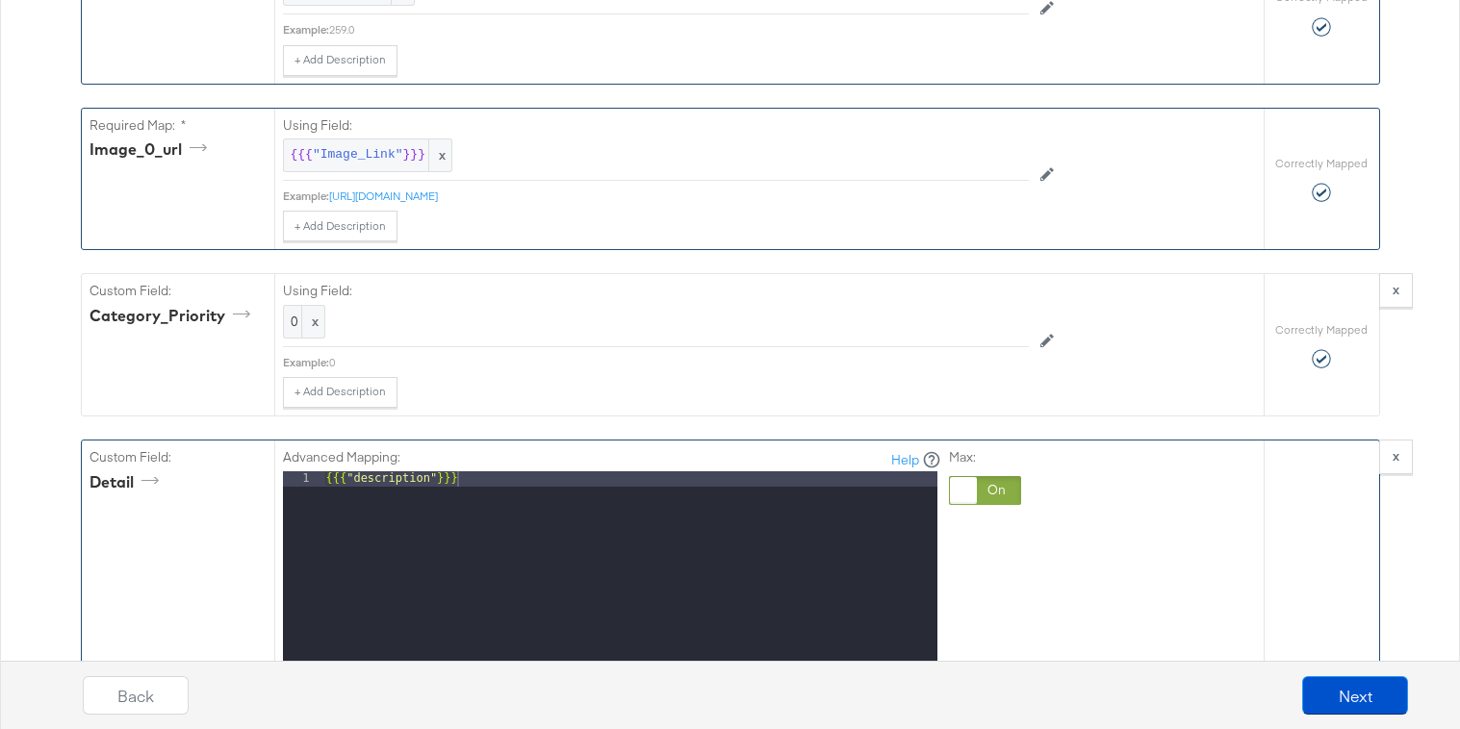
click at [989, 498] on div at bounding box center [985, 490] width 72 height 29
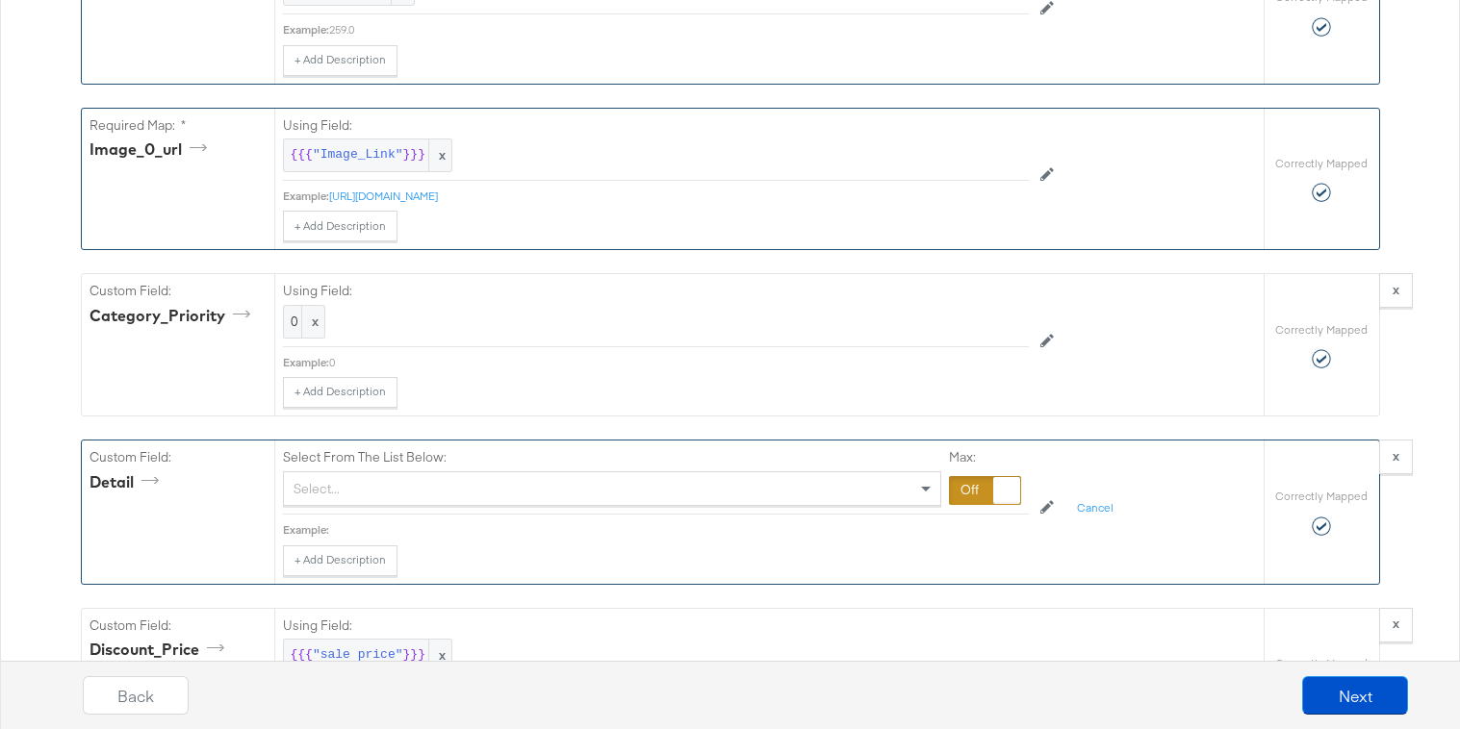
click at [815, 497] on div "Select..." at bounding box center [612, 488] width 656 height 33
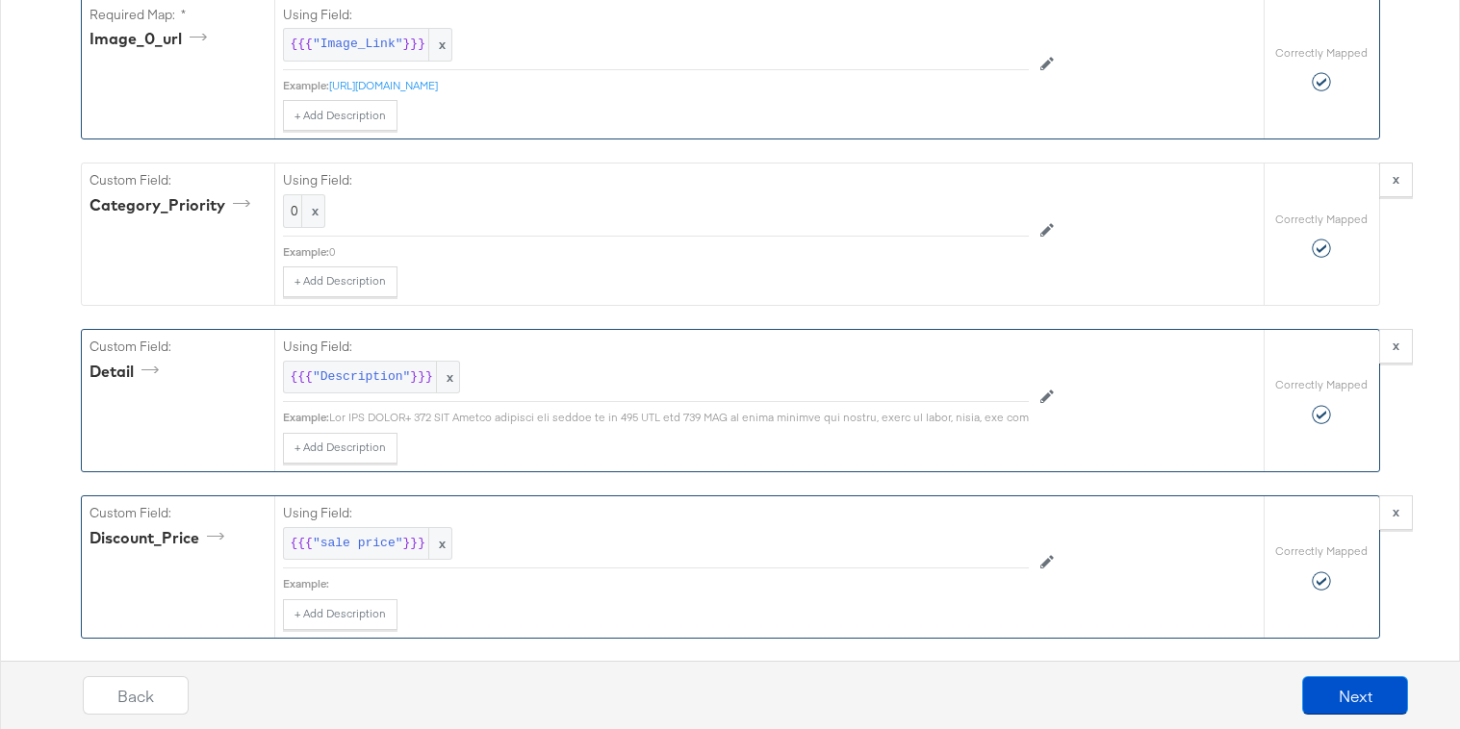
scroll to position [1471, 0]
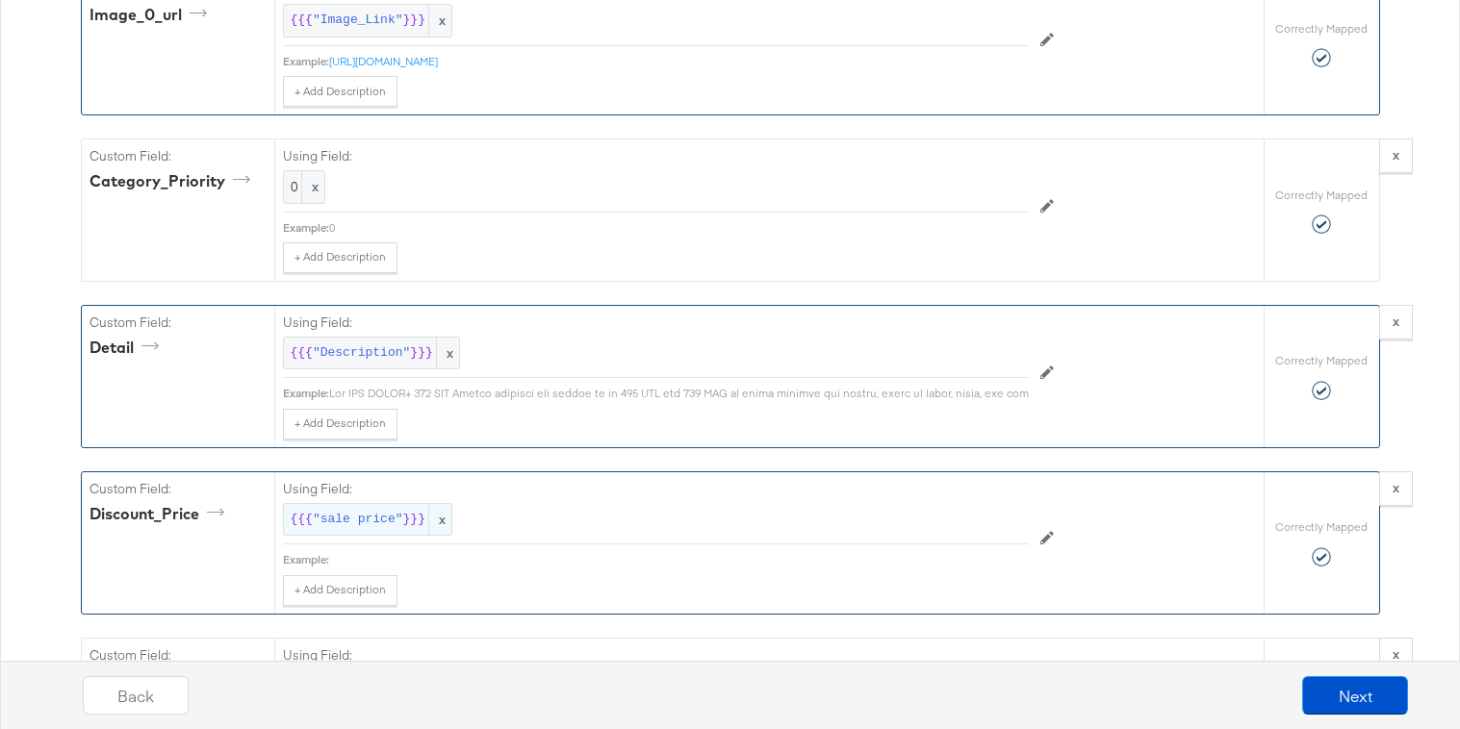
click at [355, 520] on span ""sale price"" at bounding box center [358, 520] width 90 height 18
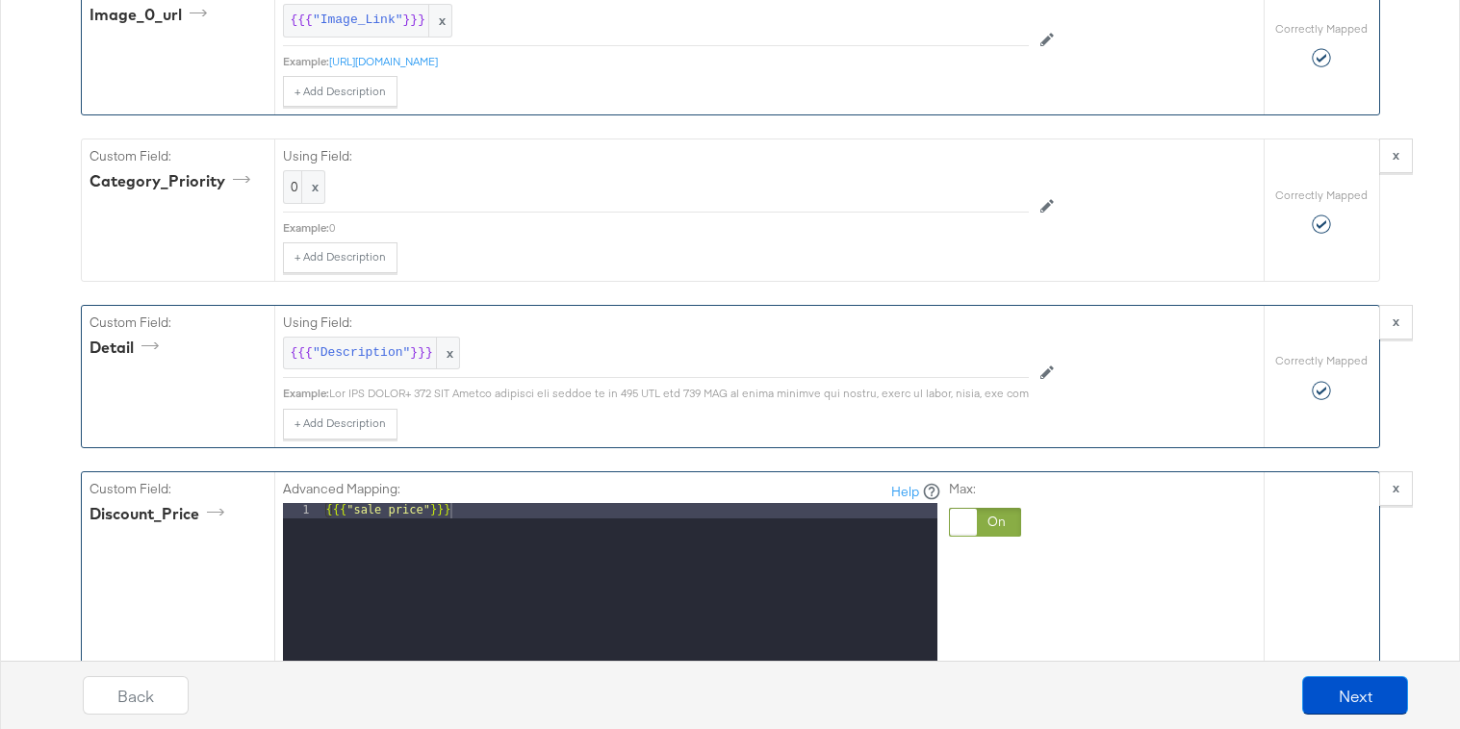
click at [950, 534] on div at bounding box center [963, 522] width 27 height 27
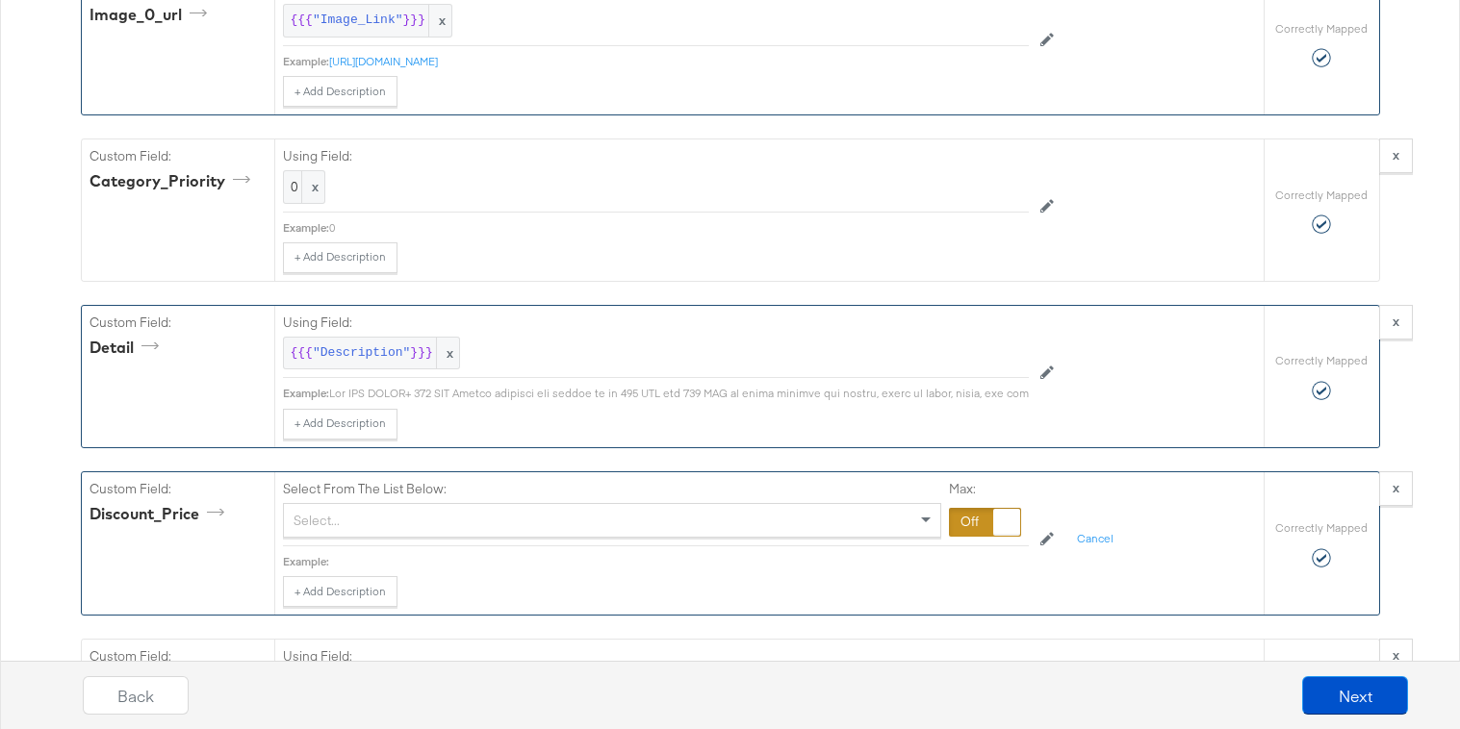
click at [804, 534] on div "Select..." at bounding box center [612, 520] width 656 height 33
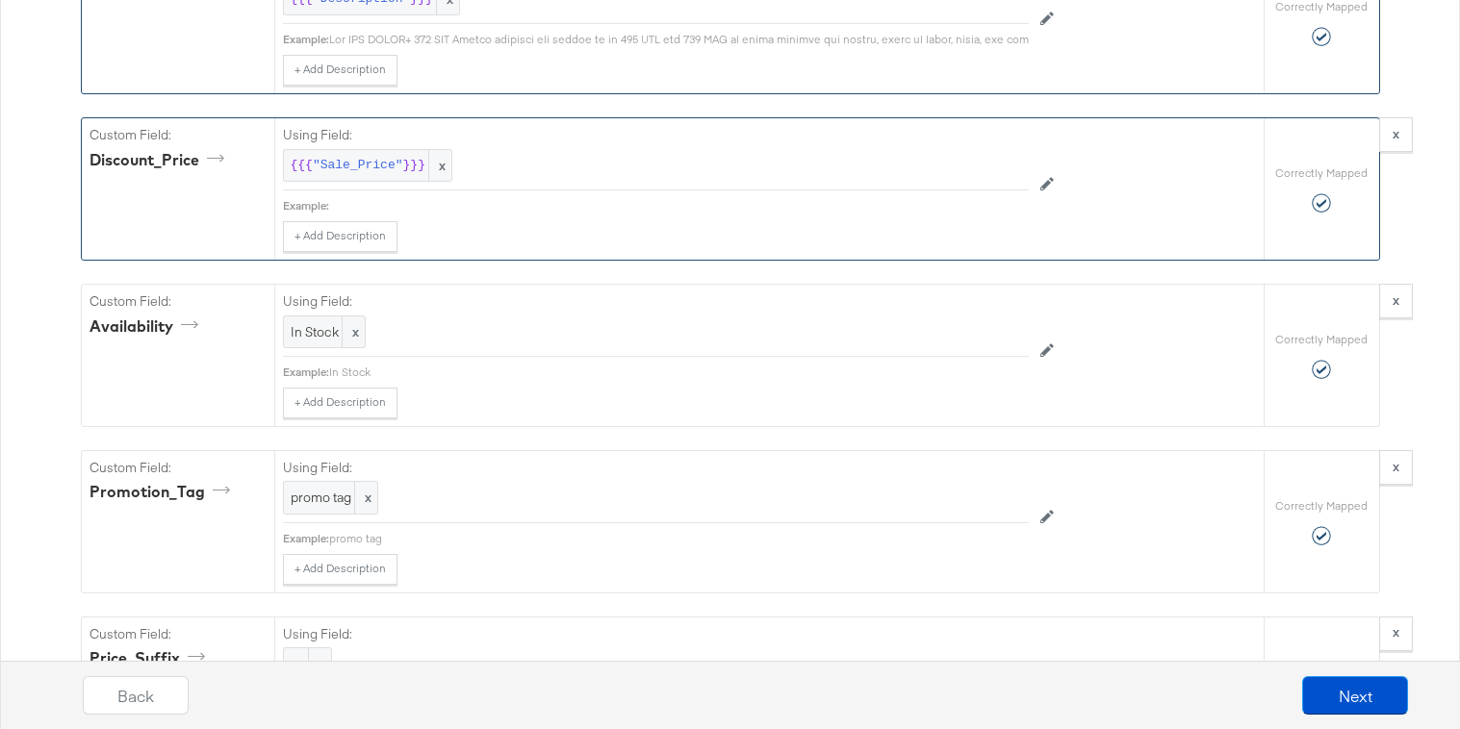
scroll to position [1829, 0]
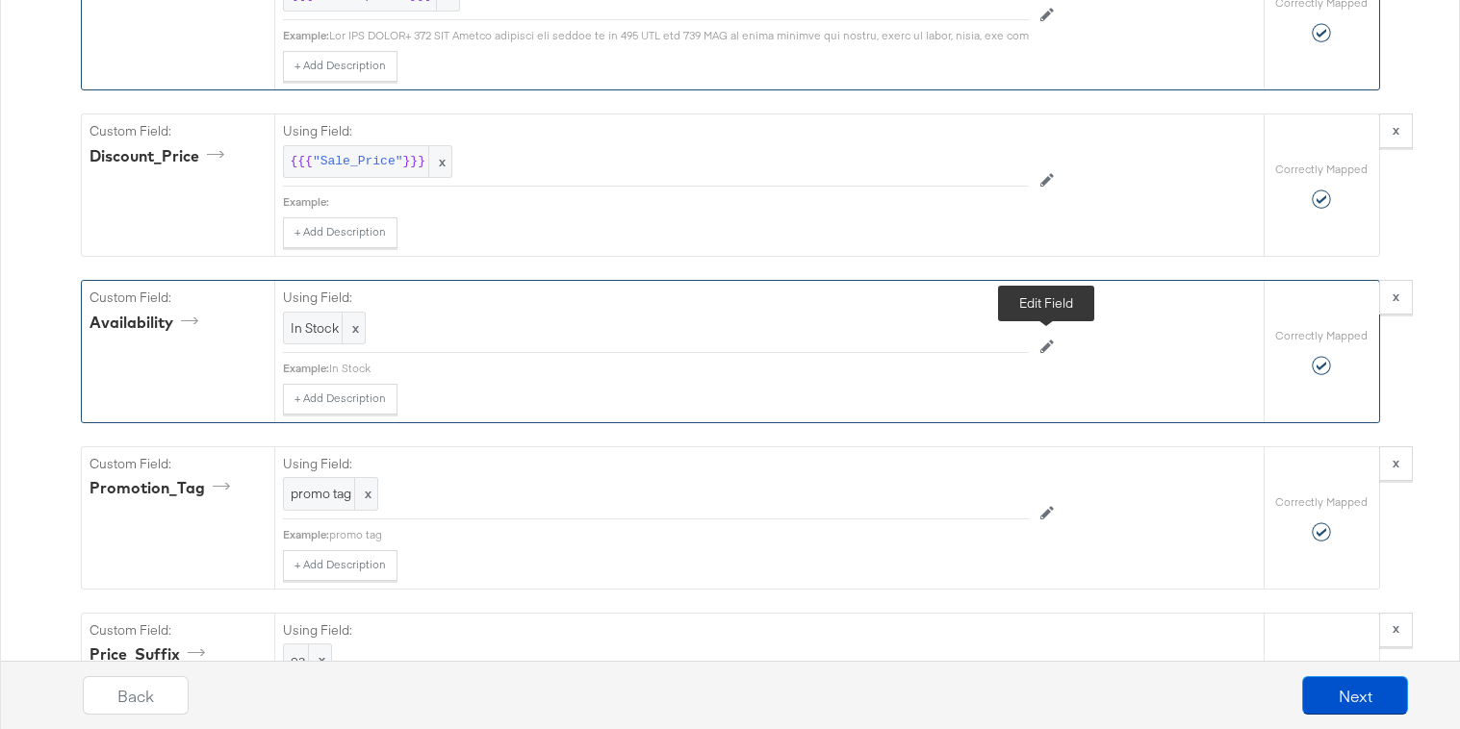
click at [1049, 346] on icon at bounding box center [1046, 347] width 13 height 13
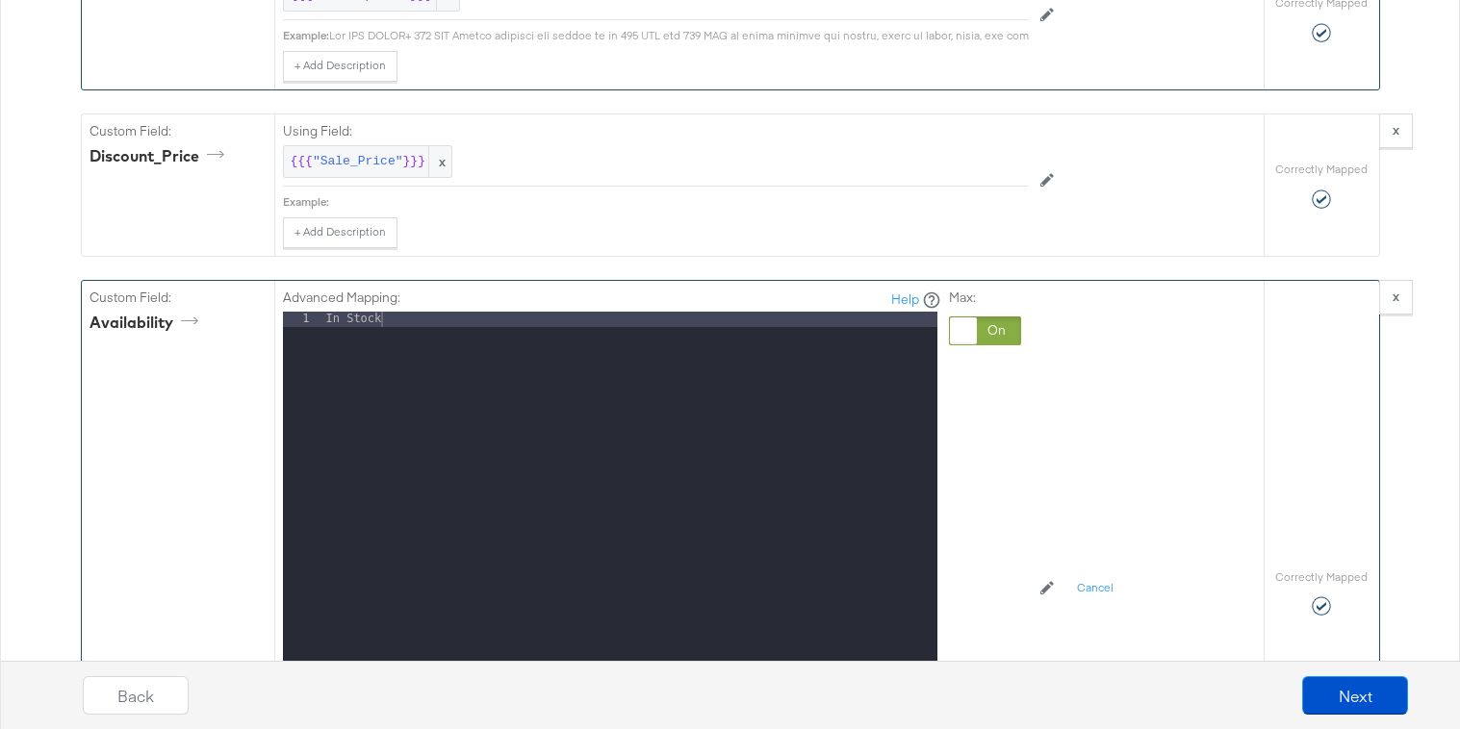
click at [992, 333] on div at bounding box center [985, 331] width 72 height 29
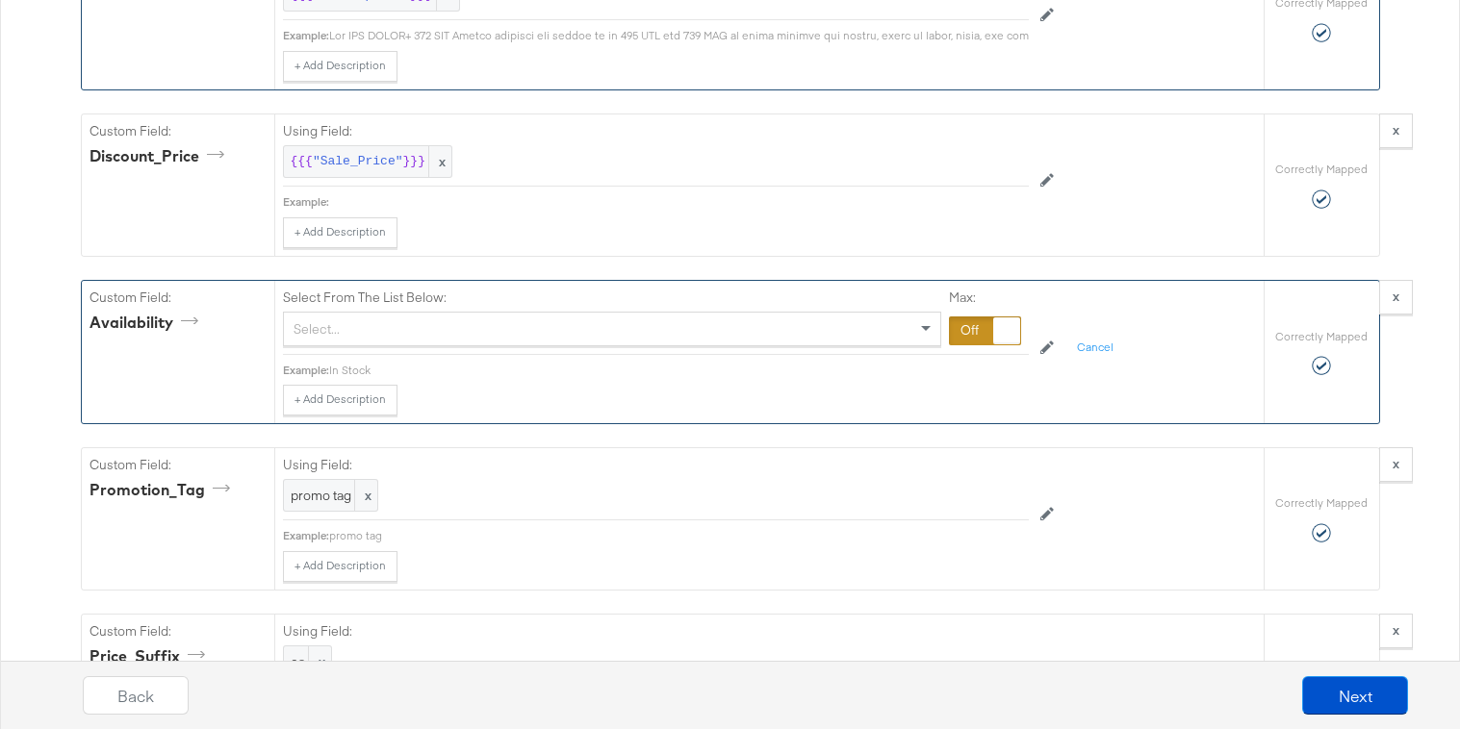
click at [743, 343] on div "Select..." at bounding box center [612, 329] width 656 height 33
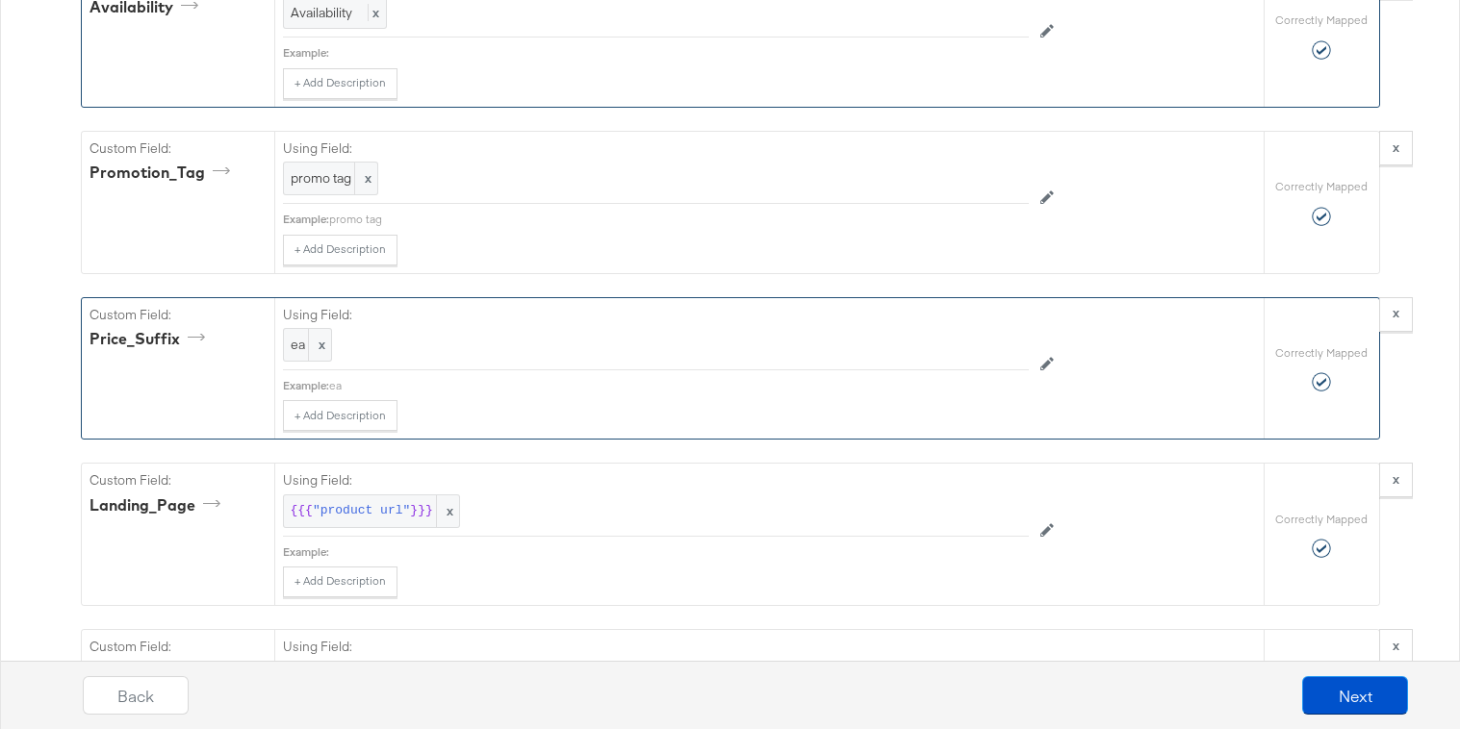
scroll to position [2160, 0]
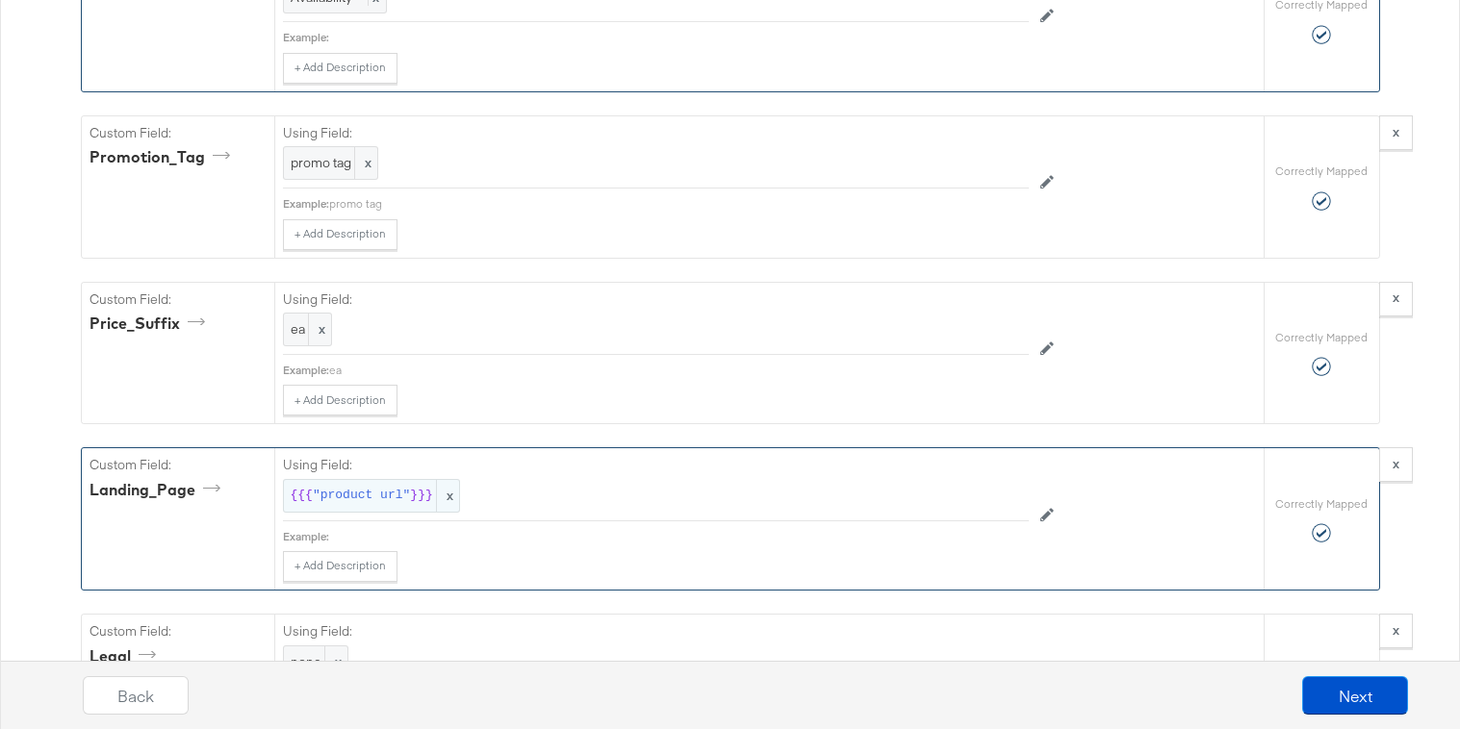
click at [378, 492] on span ""product url"" at bounding box center [361, 496] width 97 height 18
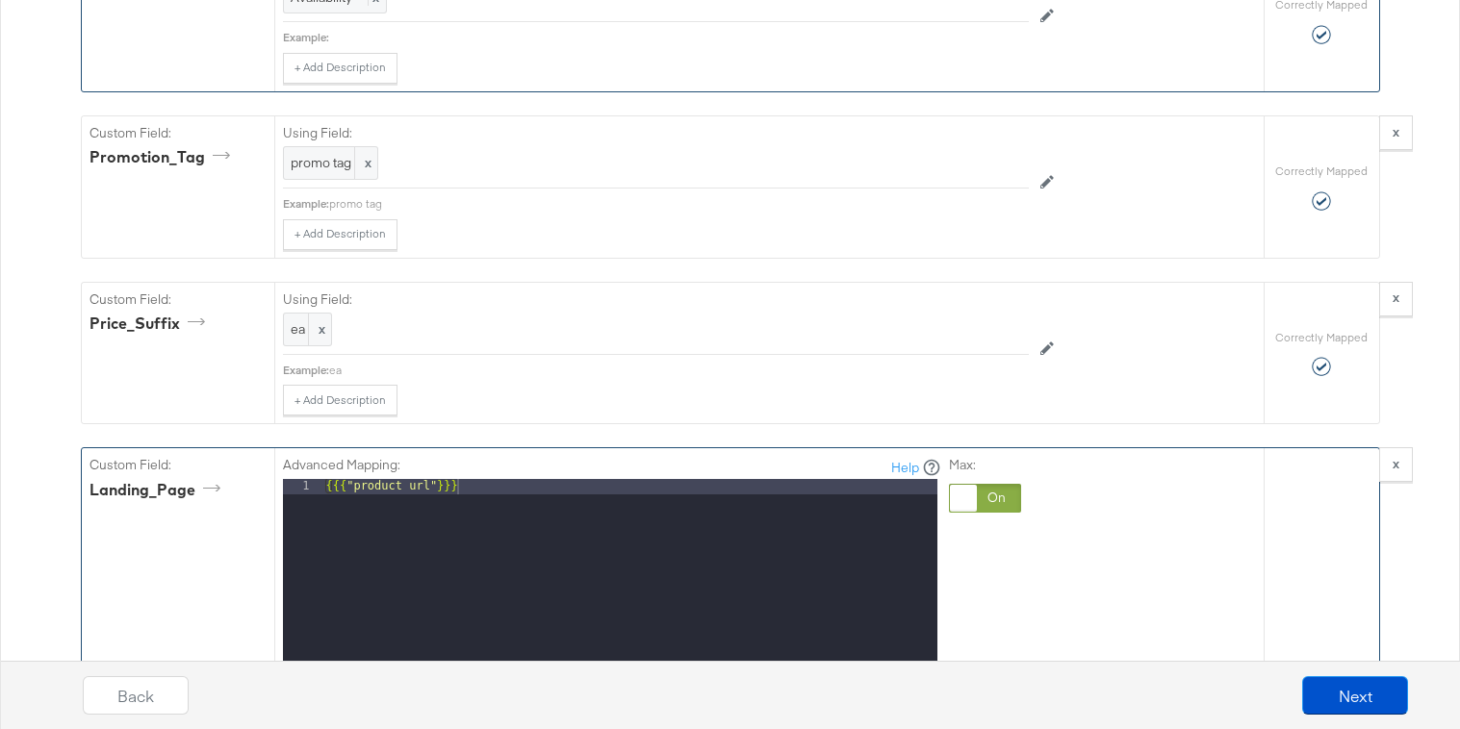
click at [998, 504] on div at bounding box center [985, 498] width 72 height 29
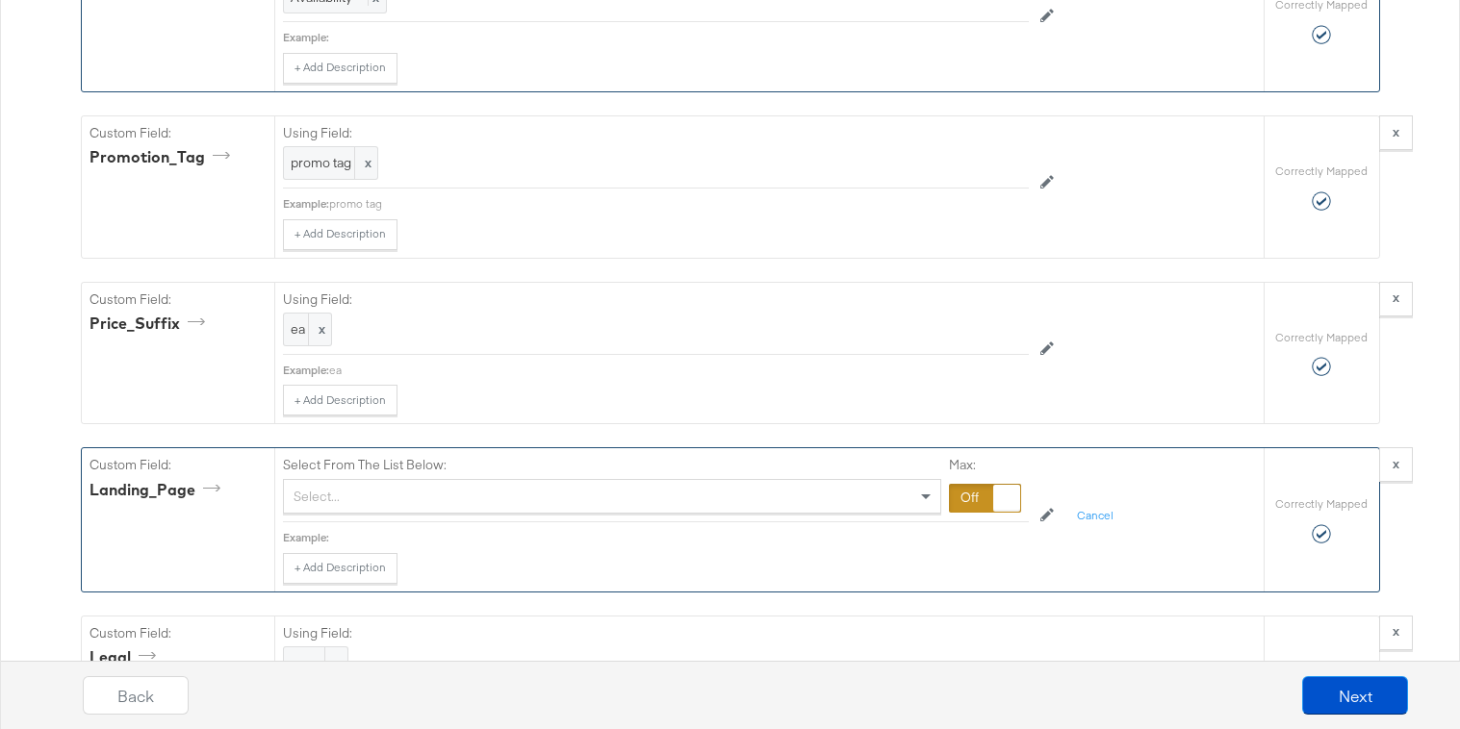
click at [853, 514] on div "Select From The List Below: Select... Max:" at bounding box center [656, 485] width 746 height 74
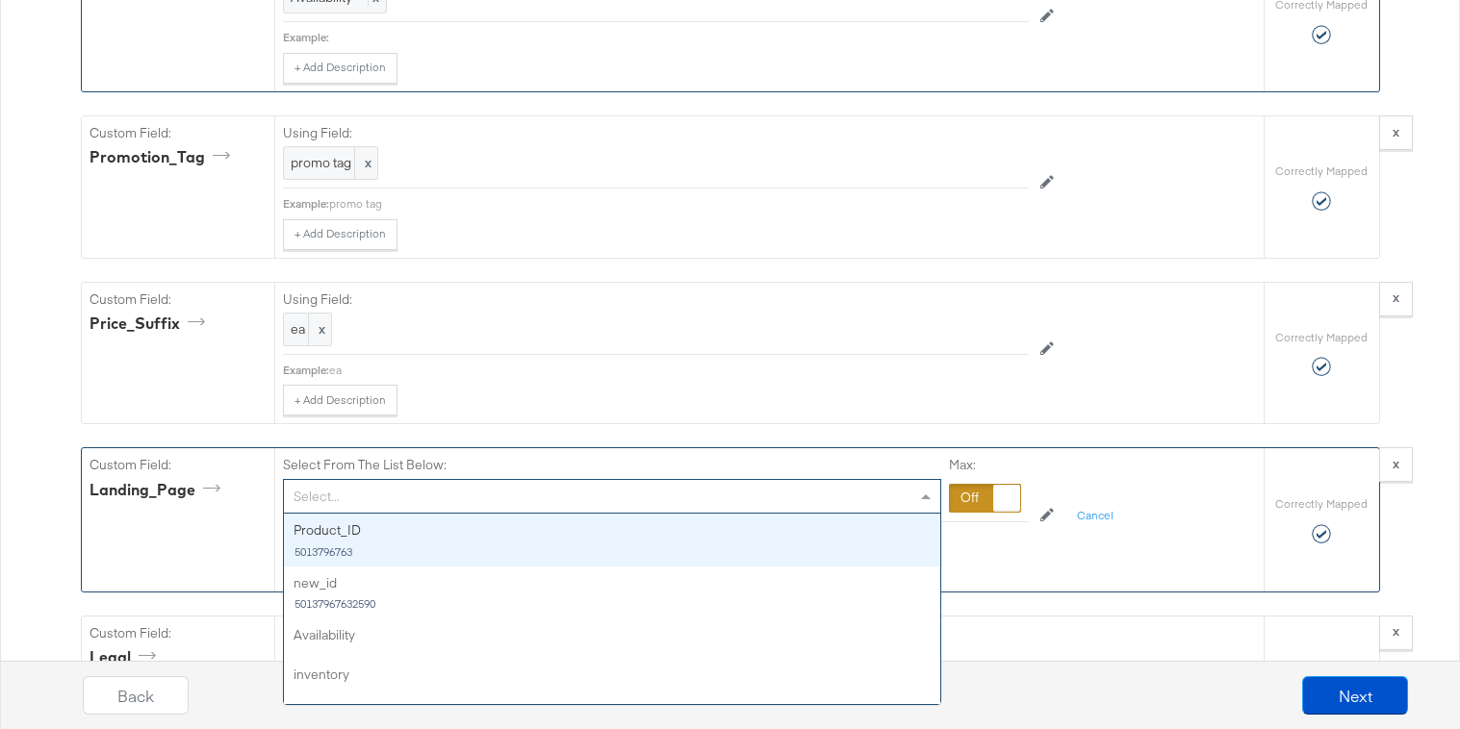
click at [852, 493] on div "Select..." at bounding box center [612, 496] width 656 height 33
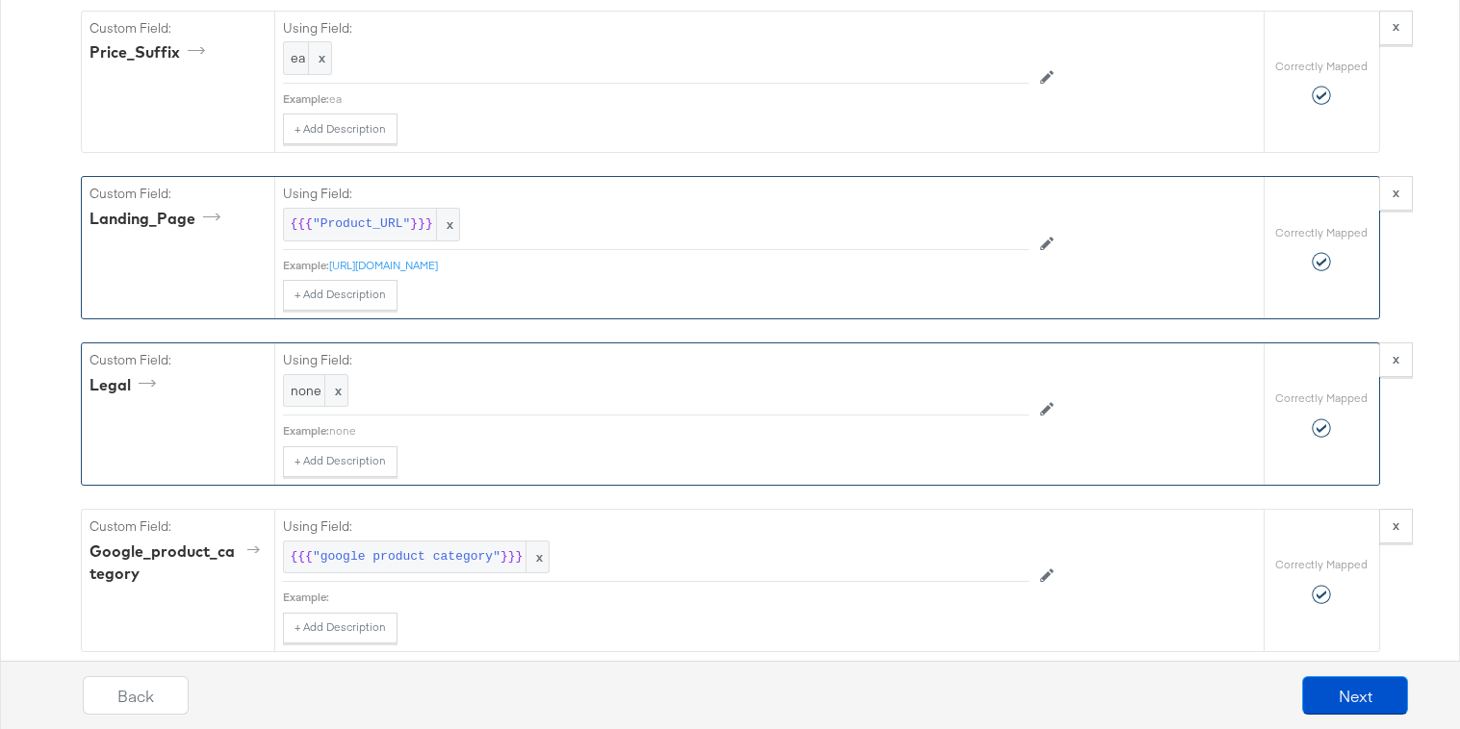
scroll to position [2458, 0]
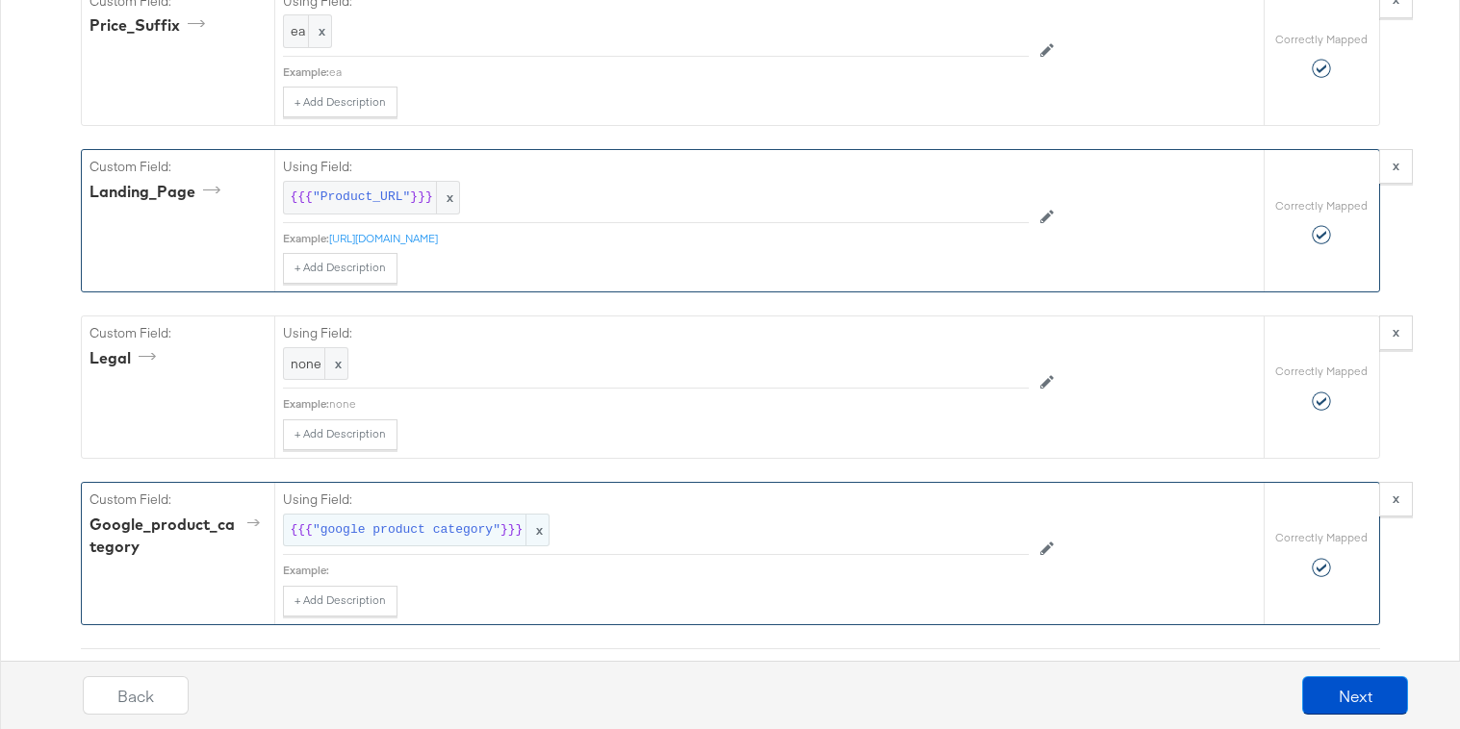
click at [460, 530] on span ""google product category"" at bounding box center [407, 530] width 188 height 18
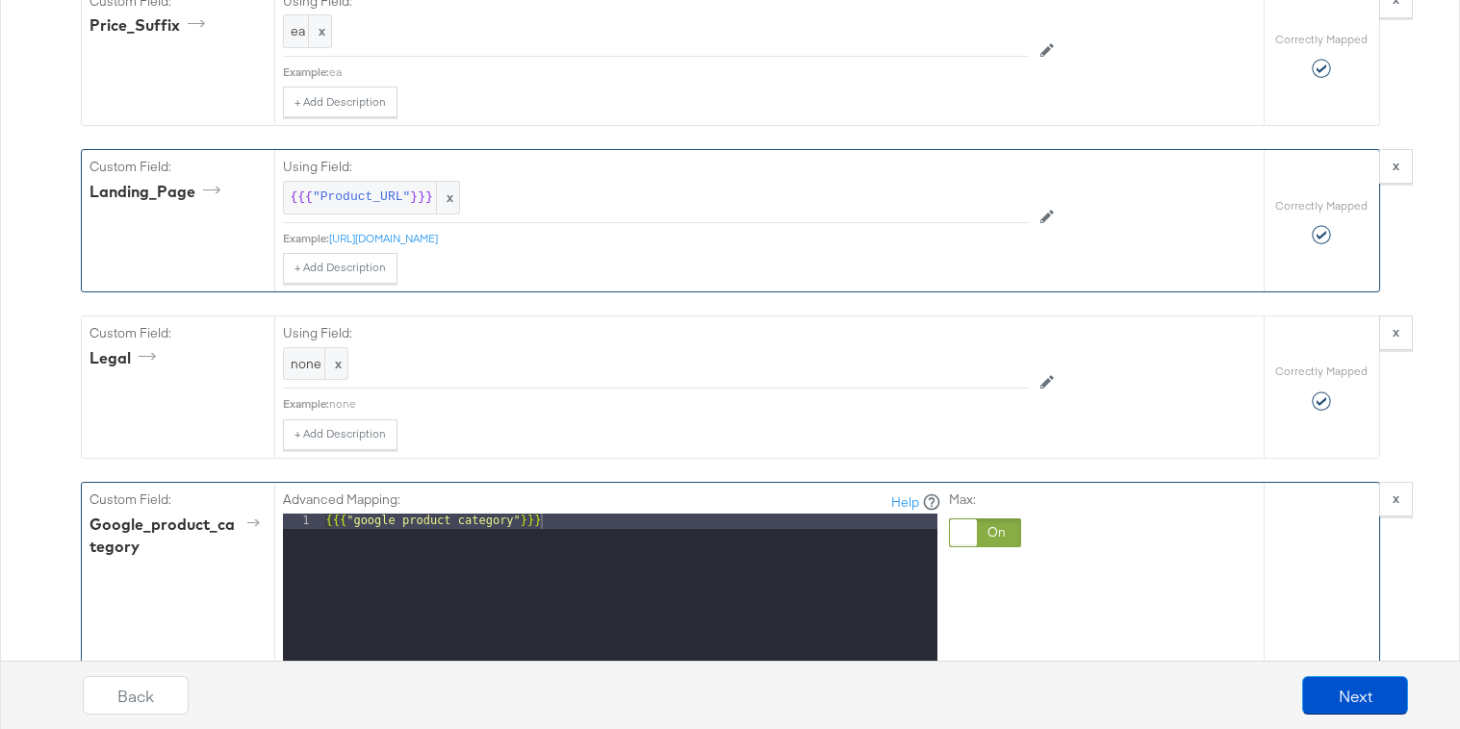
click at [987, 534] on div at bounding box center [985, 533] width 72 height 29
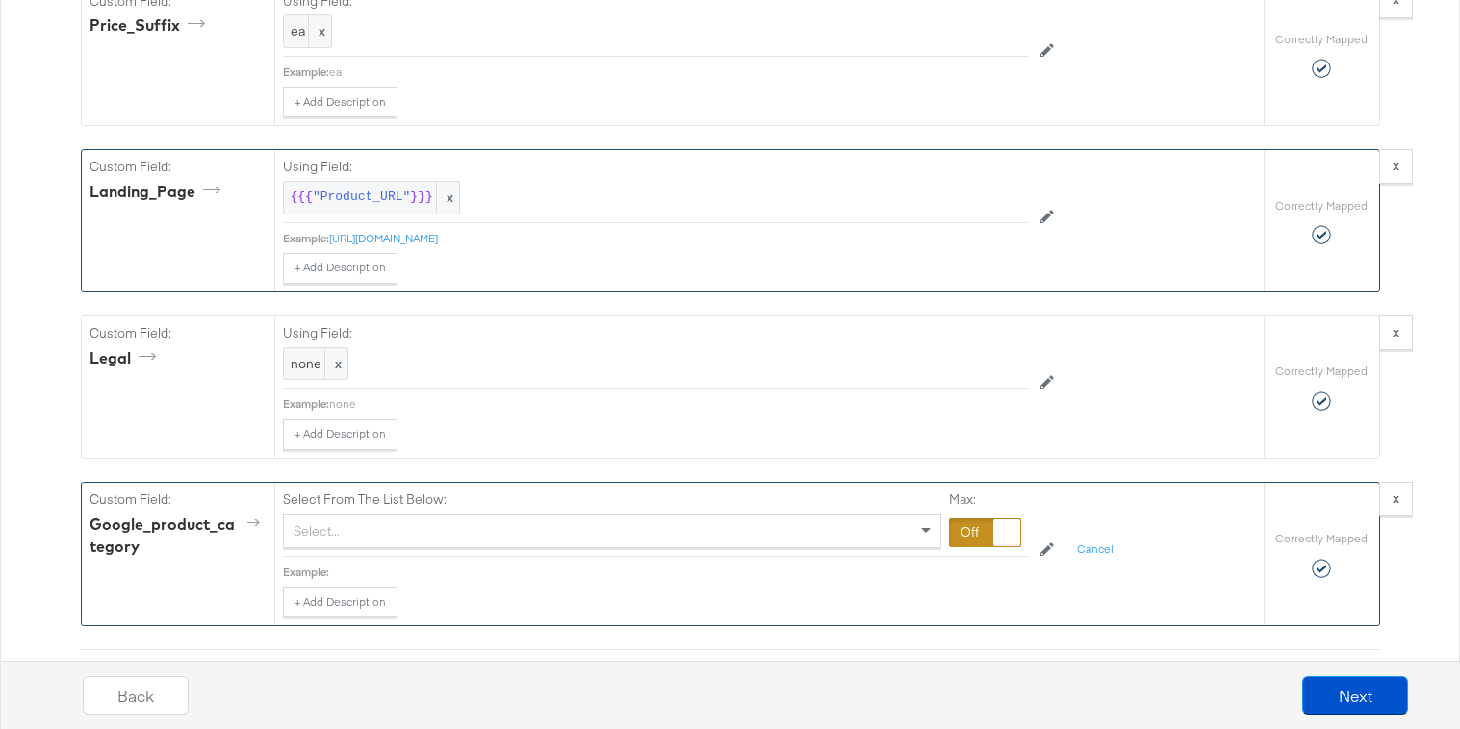
scroll to position [2469, 0]
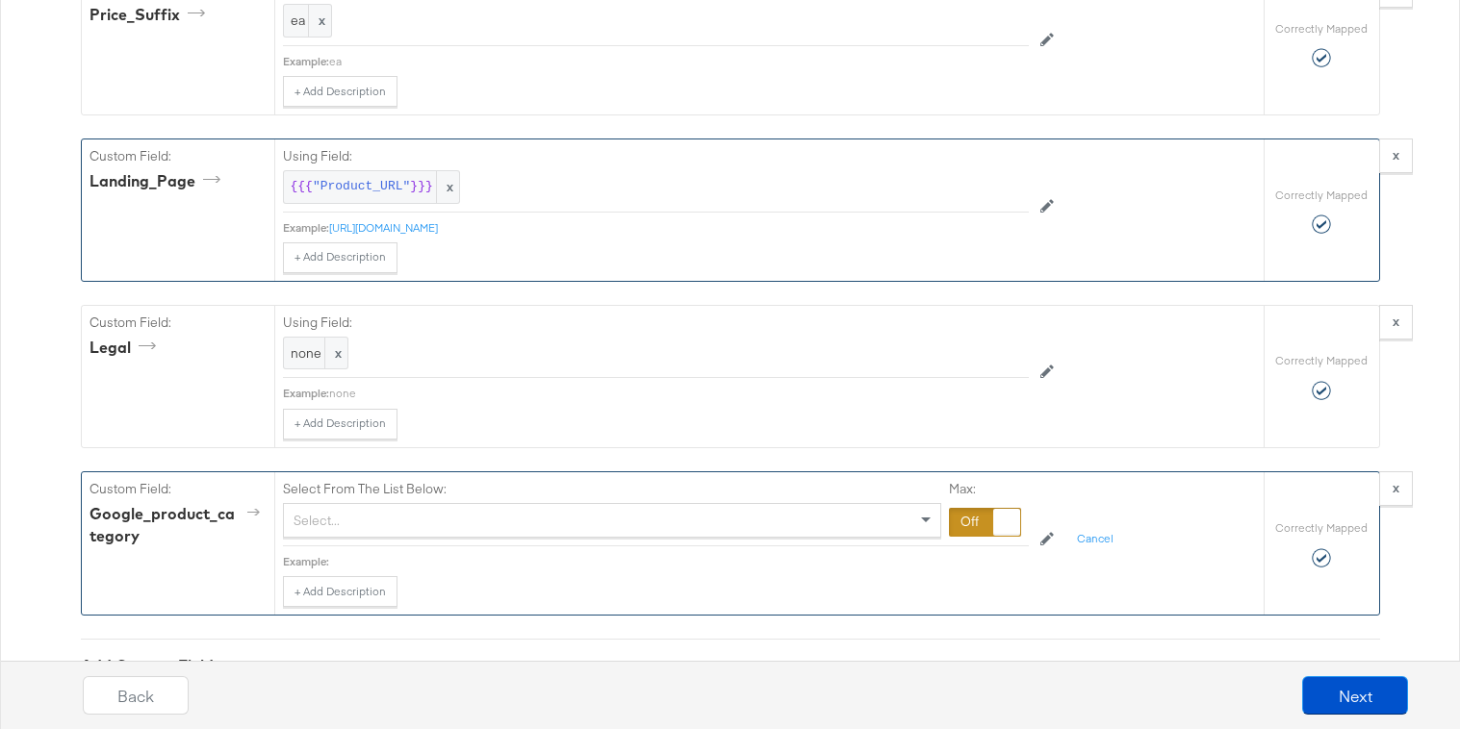
click at [843, 535] on div "Select..." at bounding box center [612, 520] width 656 height 33
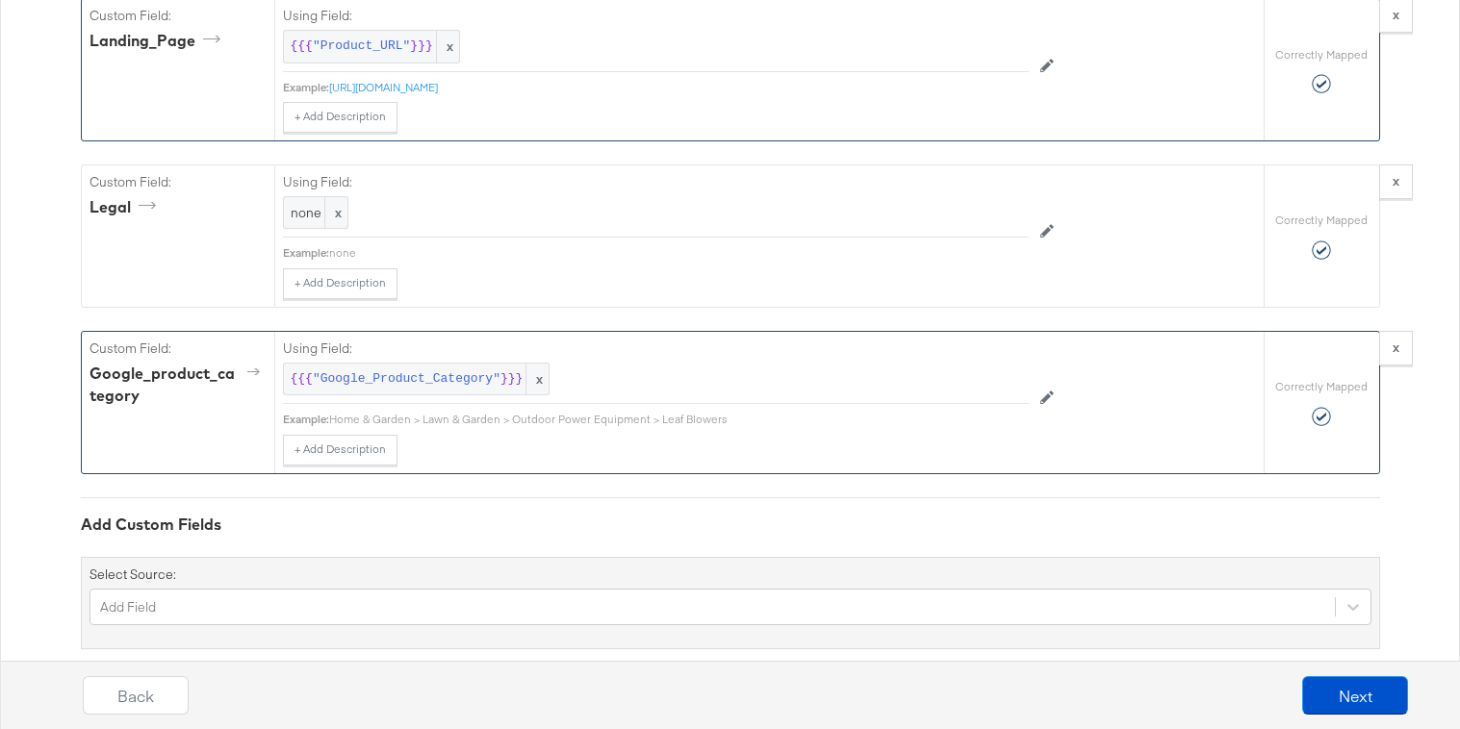
scroll to position [2640, 0]
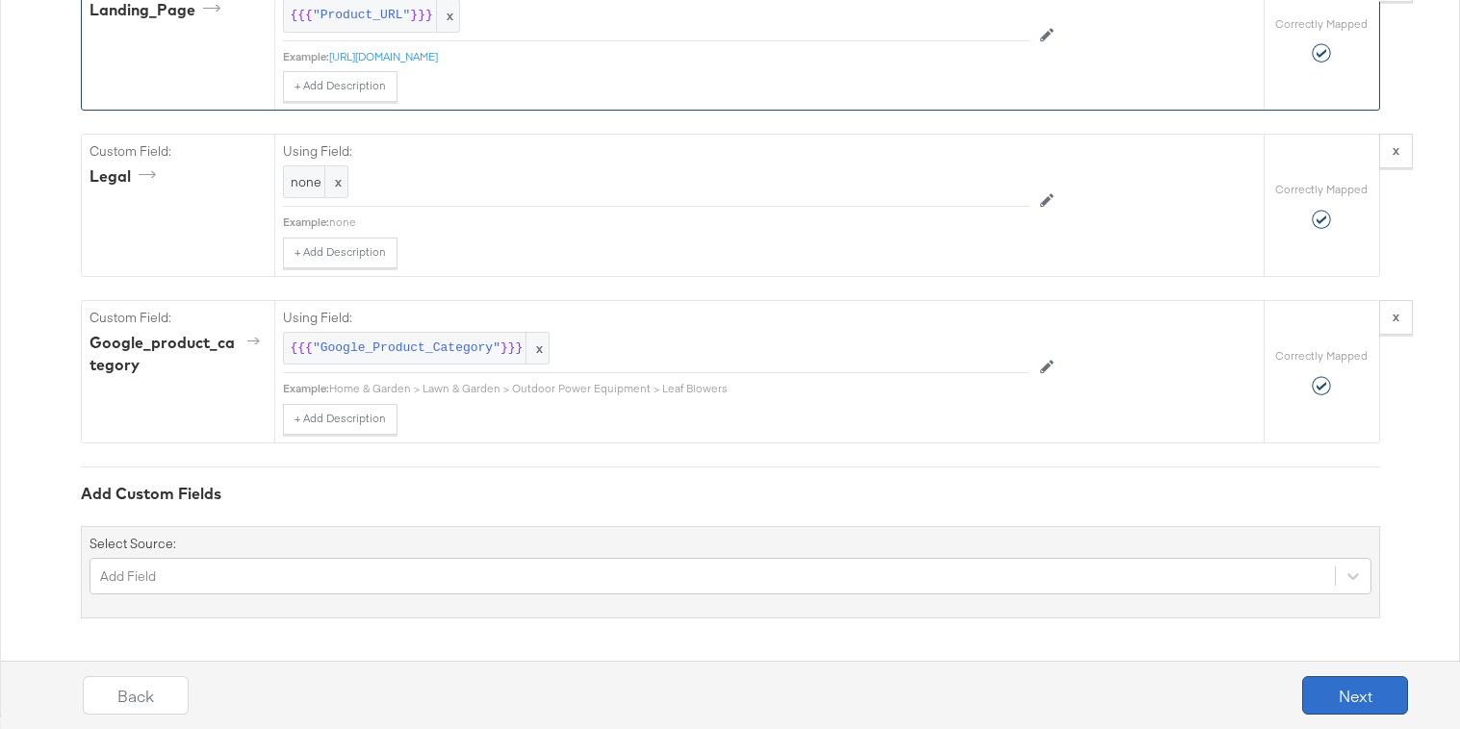
click at [1370, 689] on button "Next" at bounding box center [1355, 695] width 106 height 38
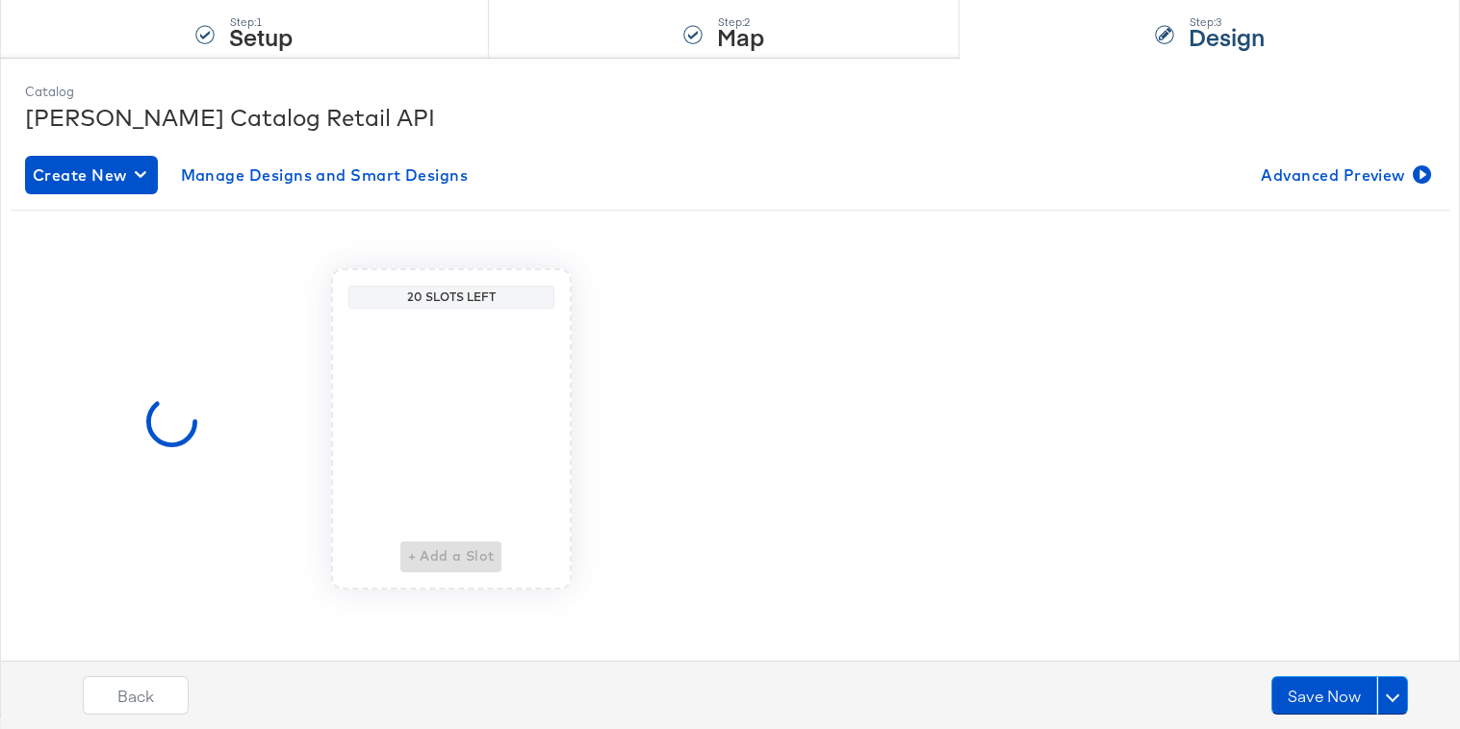
scroll to position [0, 0]
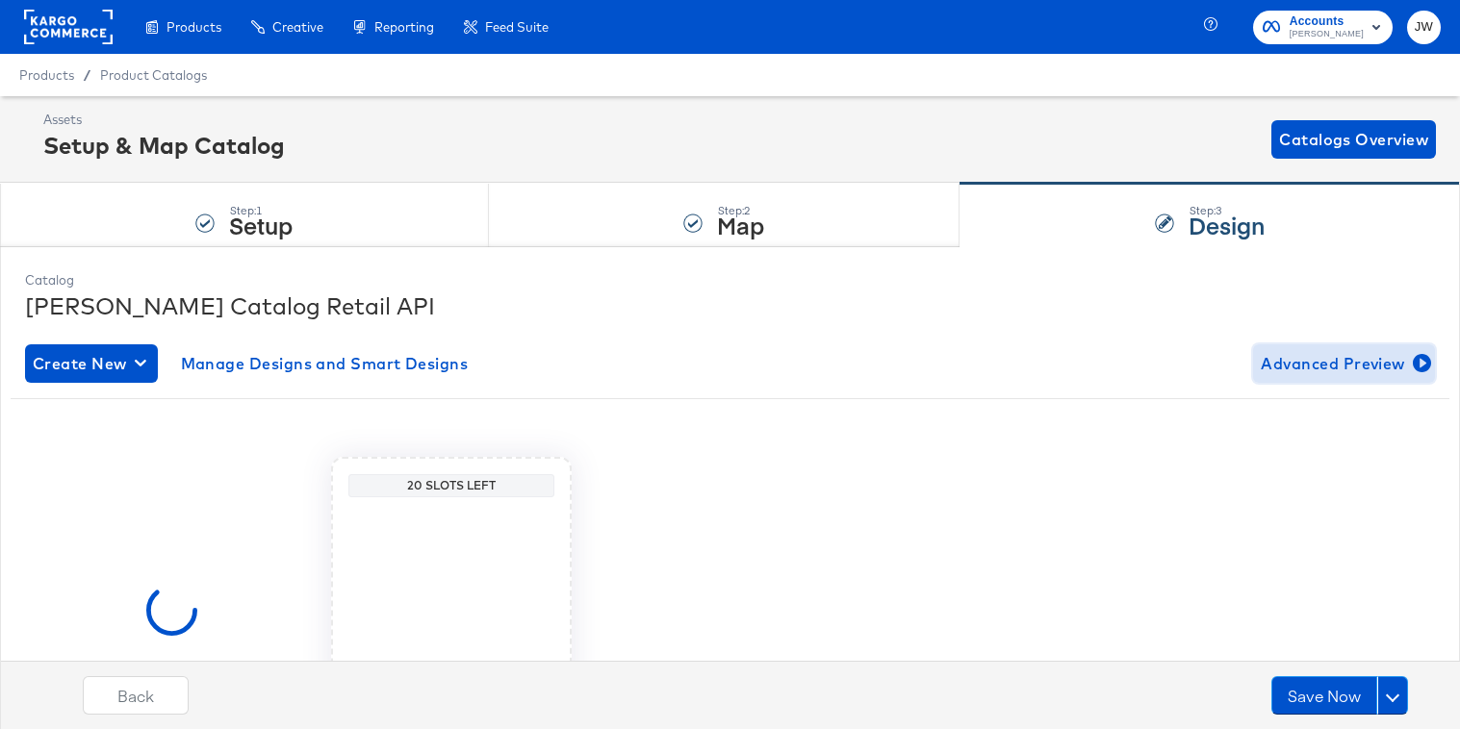
click at [1292, 365] on span "Advanced Preview" at bounding box center [1343, 363] width 166 height 27
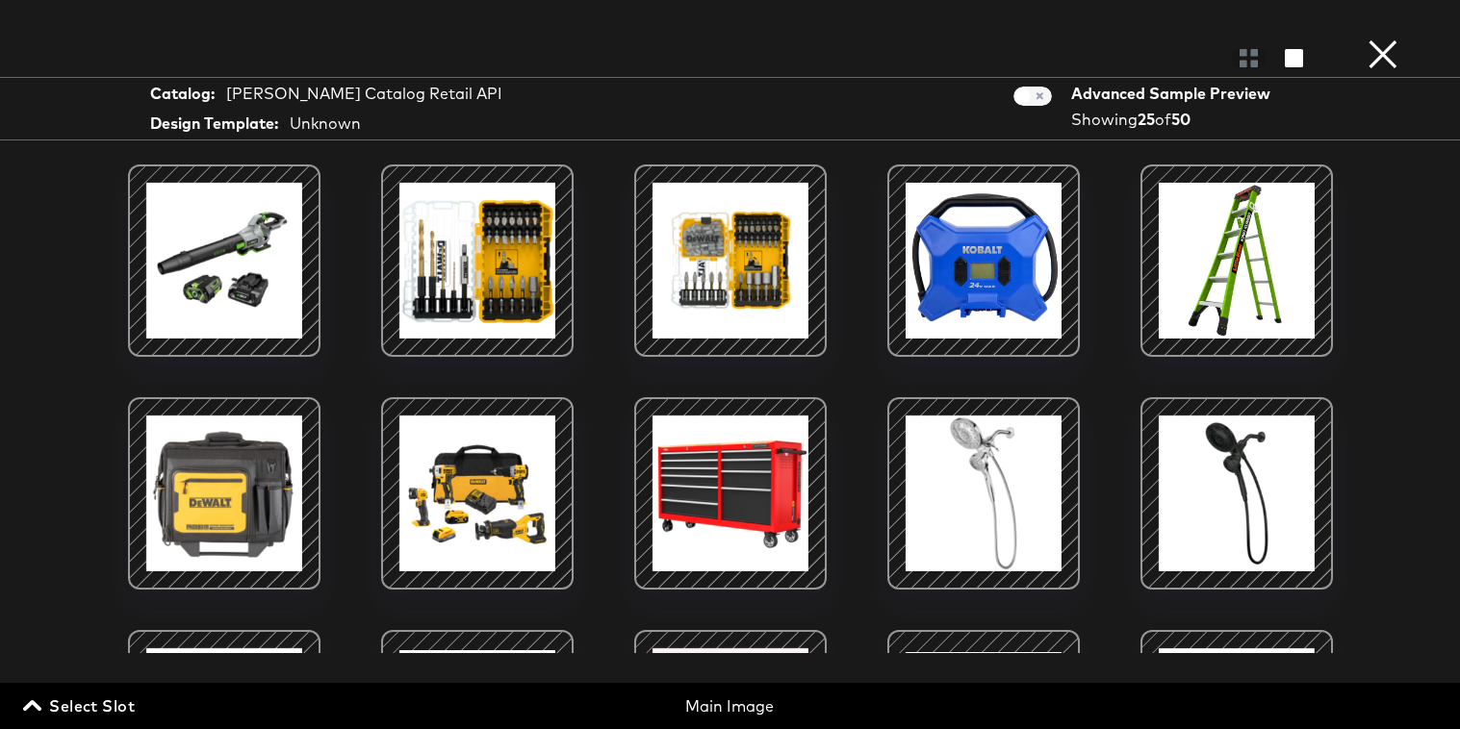
click at [1380, 38] on button "×" at bounding box center [1382, 19] width 38 height 38
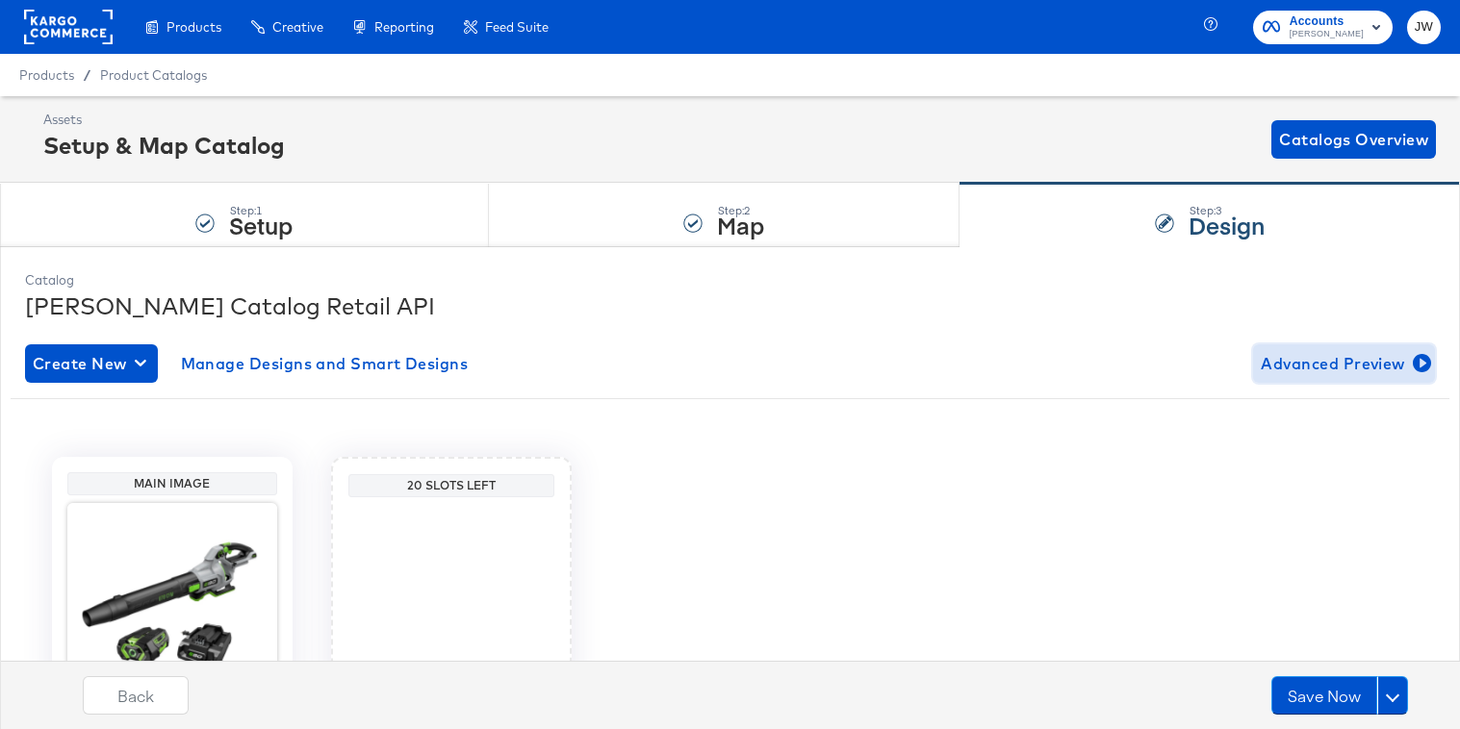
scroll to position [188, 0]
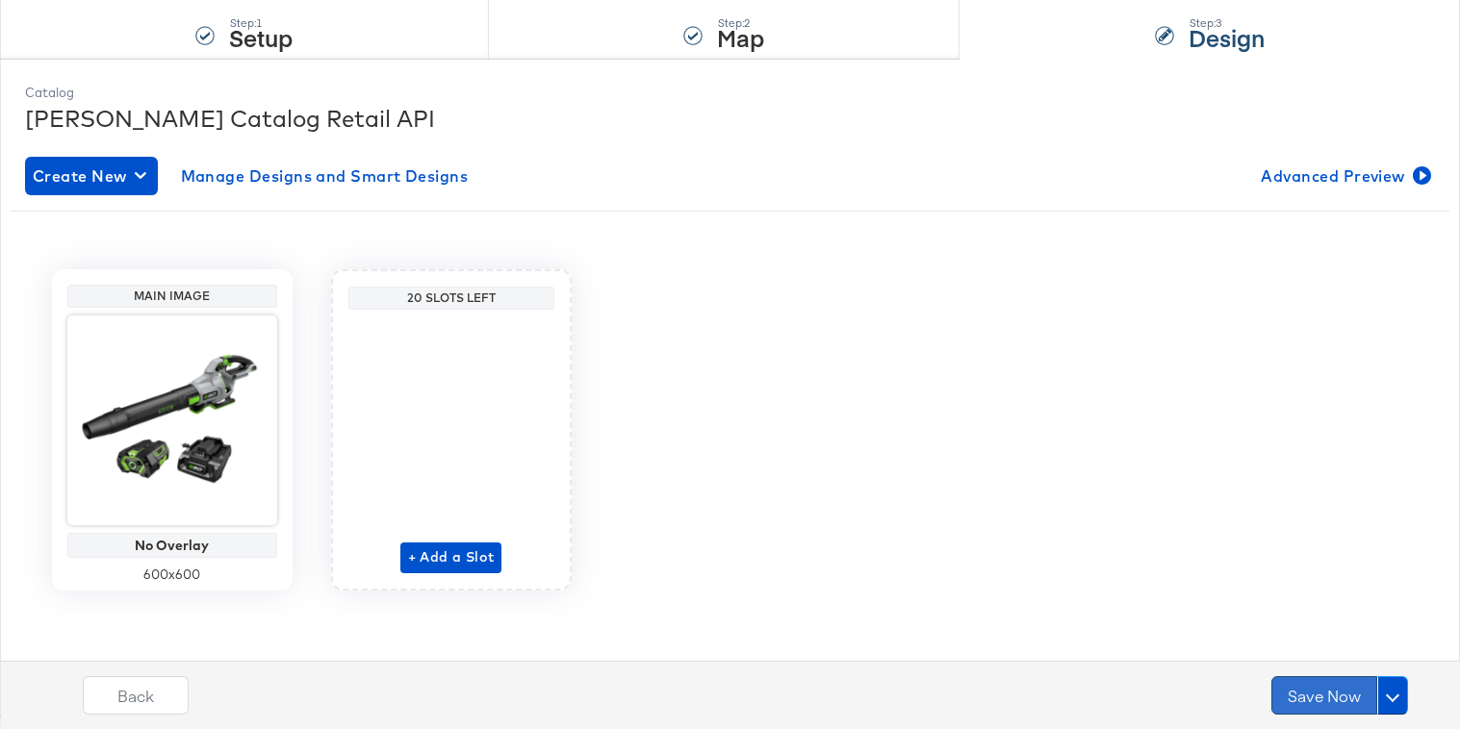
click at [1295, 697] on button "Save Now" at bounding box center [1324, 695] width 106 height 38
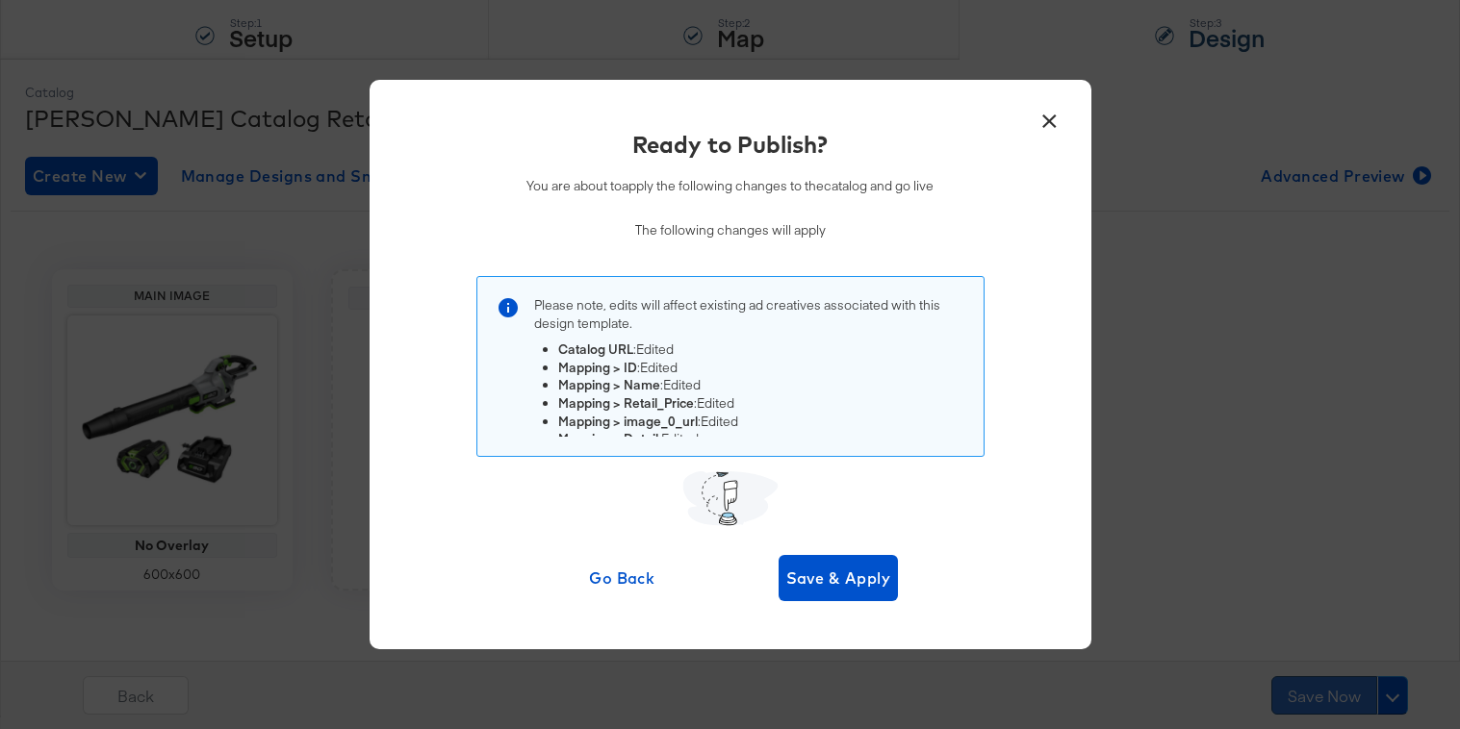
scroll to position [0, 0]
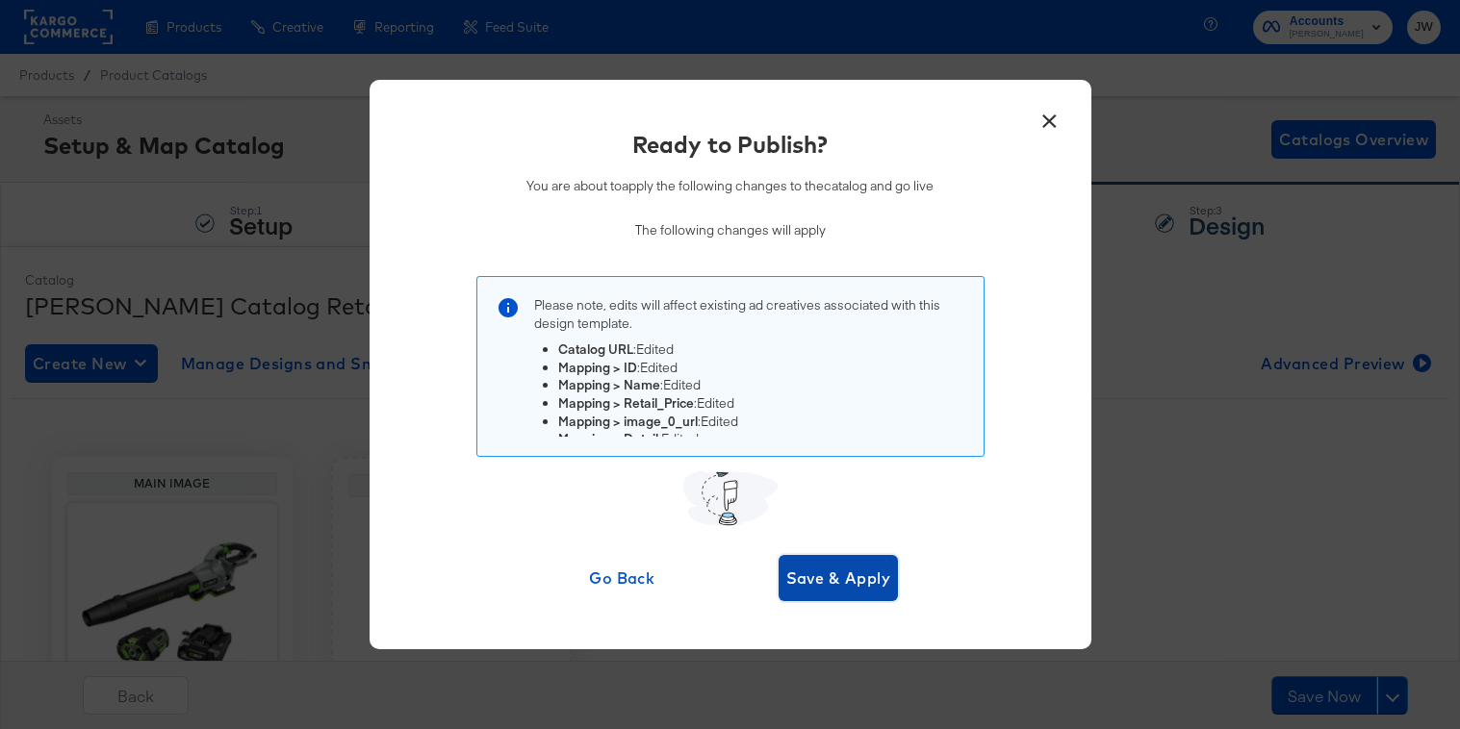
click at [853, 568] on span "Save & Apply" at bounding box center [838, 578] width 105 height 27
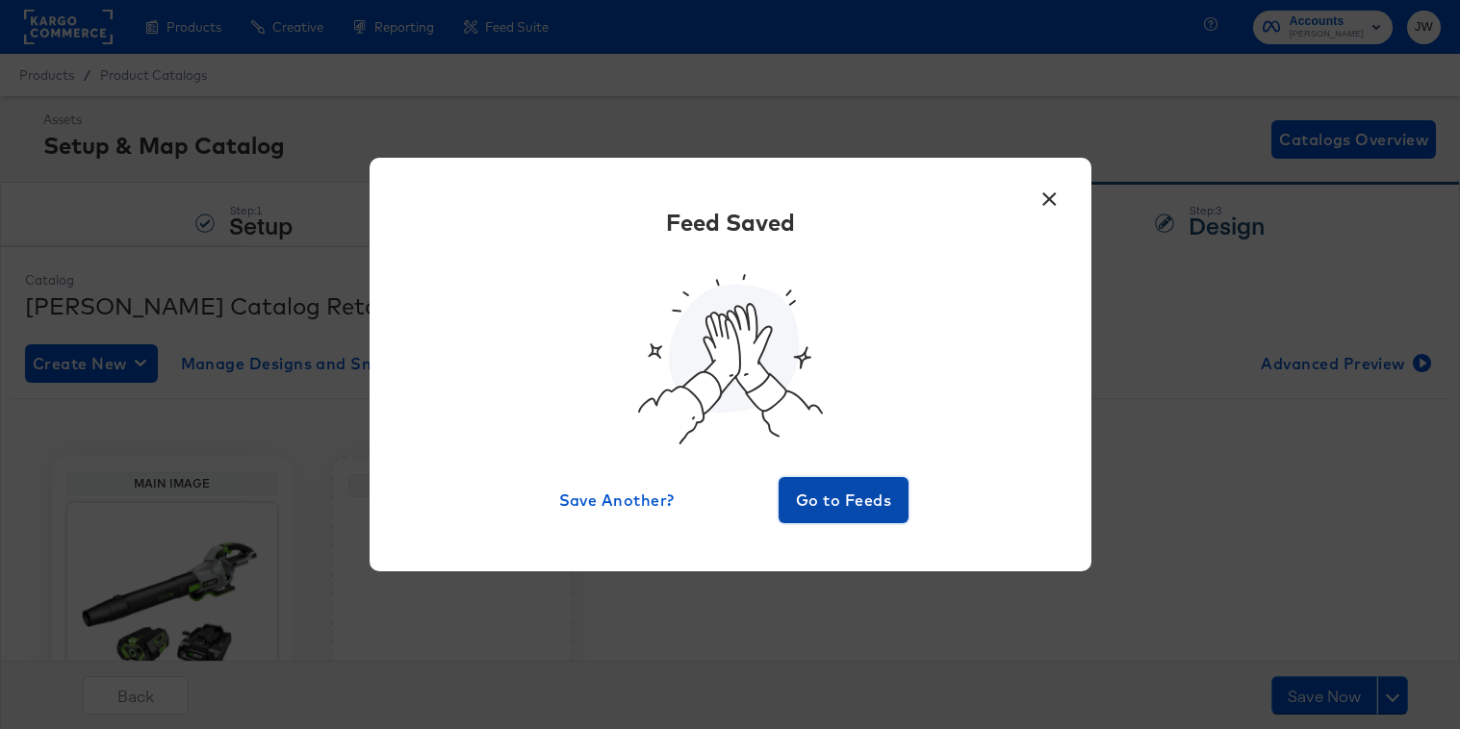
click at [840, 504] on span "Go to Feeds" at bounding box center [843, 500] width 115 height 27
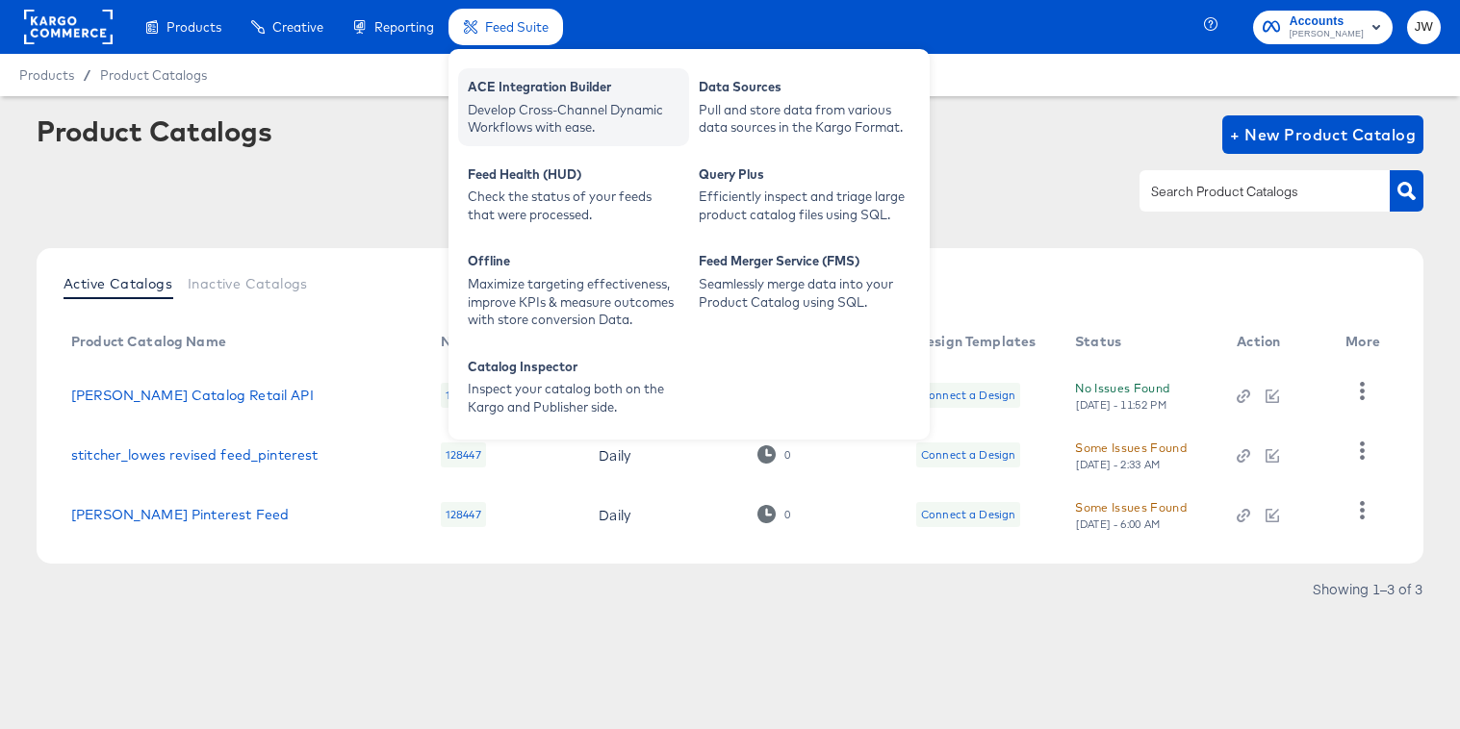
click at [510, 92] on div "ACE Integration Builder" at bounding box center [574, 89] width 212 height 23
